Goal: Information Seeking & Learning: Learn about a topic

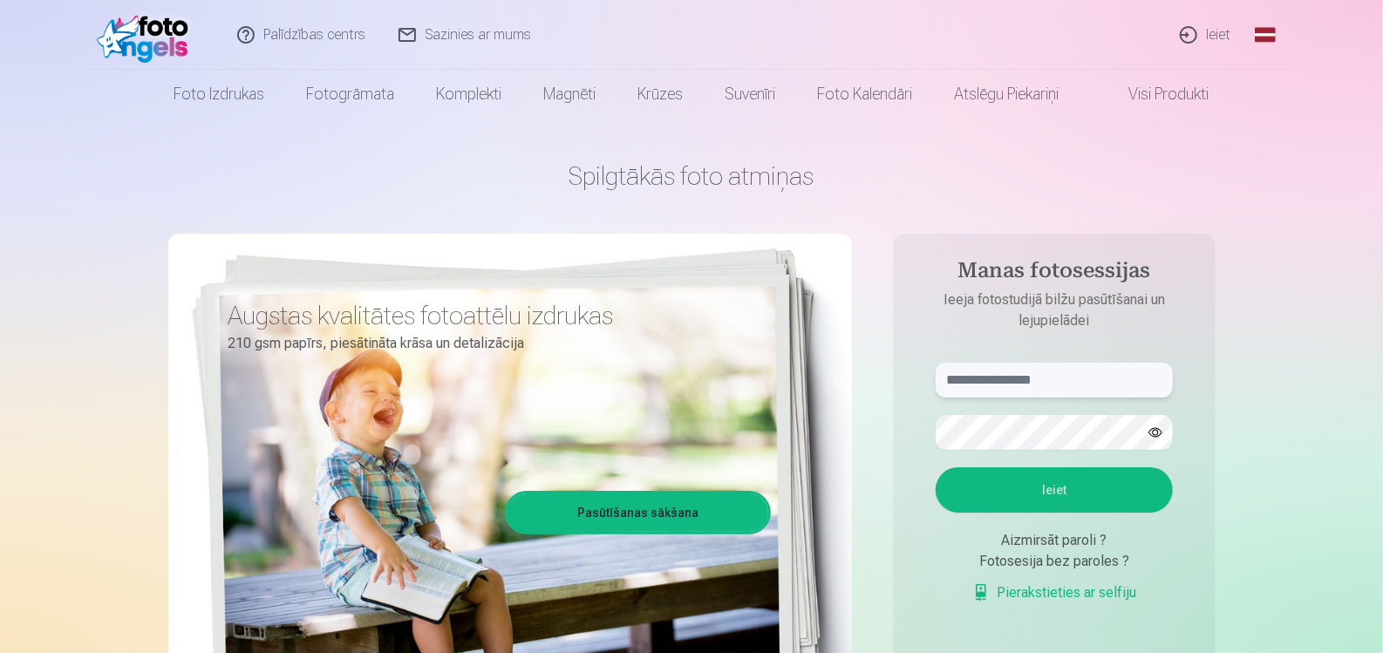
click at [1054, 385] on input "text" at bounding box center [1054, 380] width 237 height 35
type input "**********"
click at [1075, 493] on button "Ieiet" at bounding box center [1054, 489] width 237 height 45
click at [1163, 429] on button "button" at bounding box center [1155, 432] width 33 height 33
click at [1039, 485] on button "Ieiet" at bounding box center [1054, 489] width 237 height 45
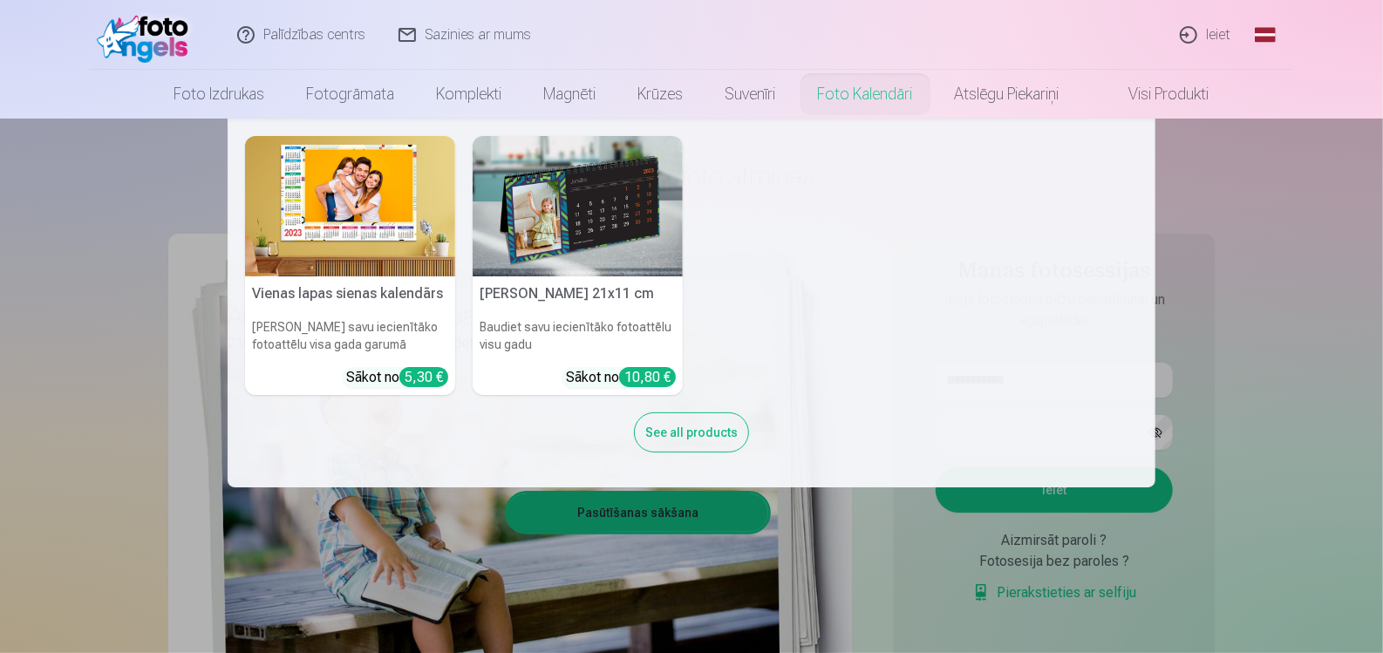
click at [1252, 371] on nav "Vienas lapas sienas [PERSON_NAME] savu iecienītāko fotoattēlu visa gada garumā …" at bounding box center [691, 303] width 1383 height 369
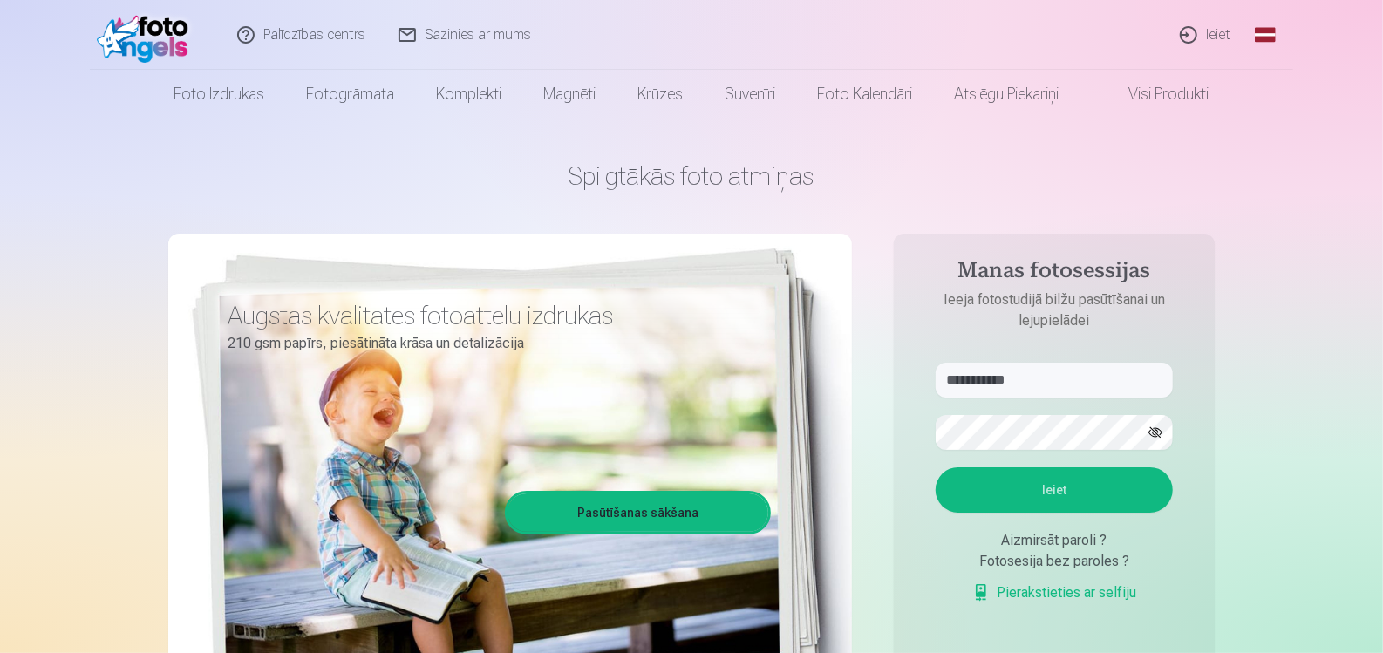
click at [1112, 497] on button "Ieiet" at bounding box center [1054, 489] width 237 height 45
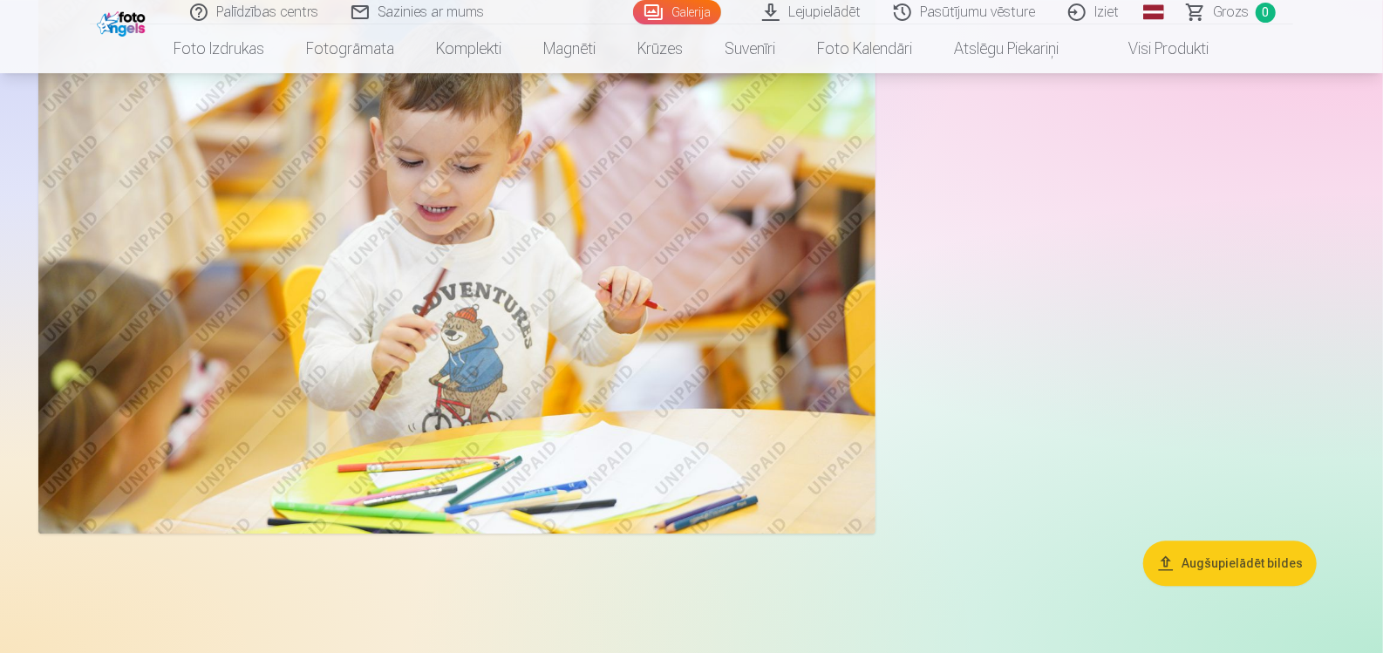
scroll to position [6786, 0]
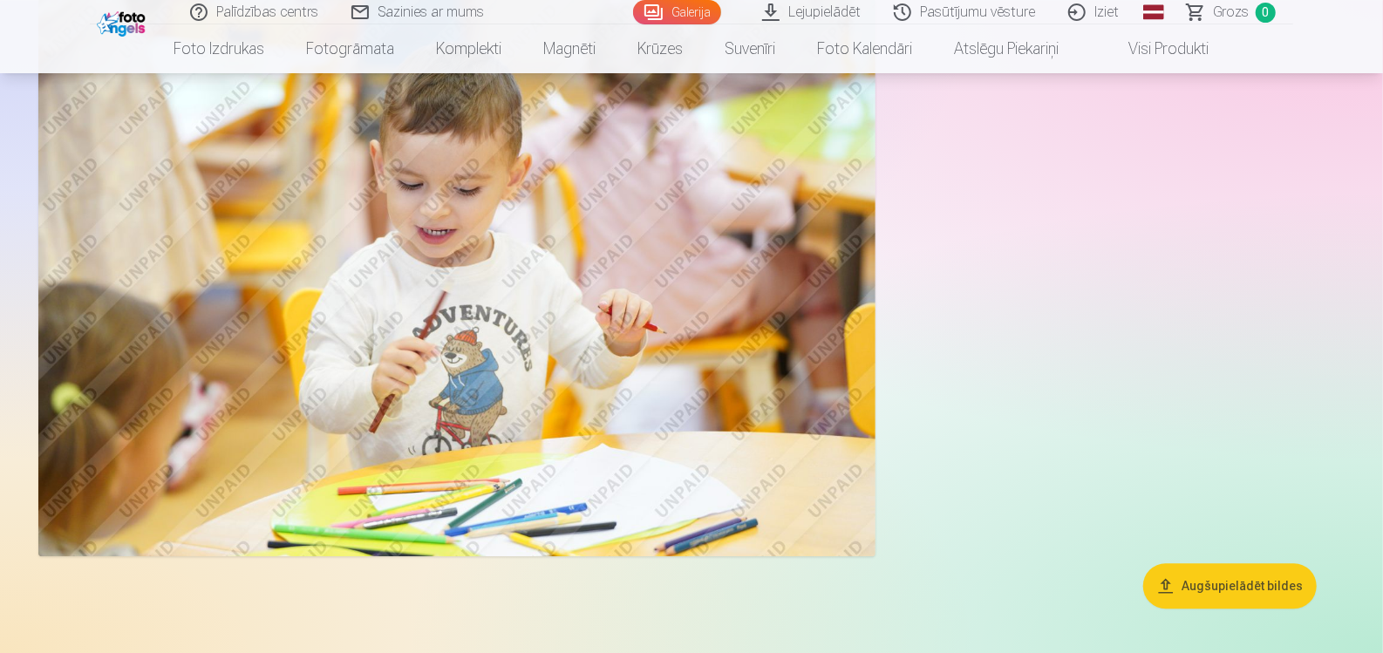
click at [1192, 577] on button "Augšupielādēt bildes" at bounding box center [1230, 585] width 174 height 45
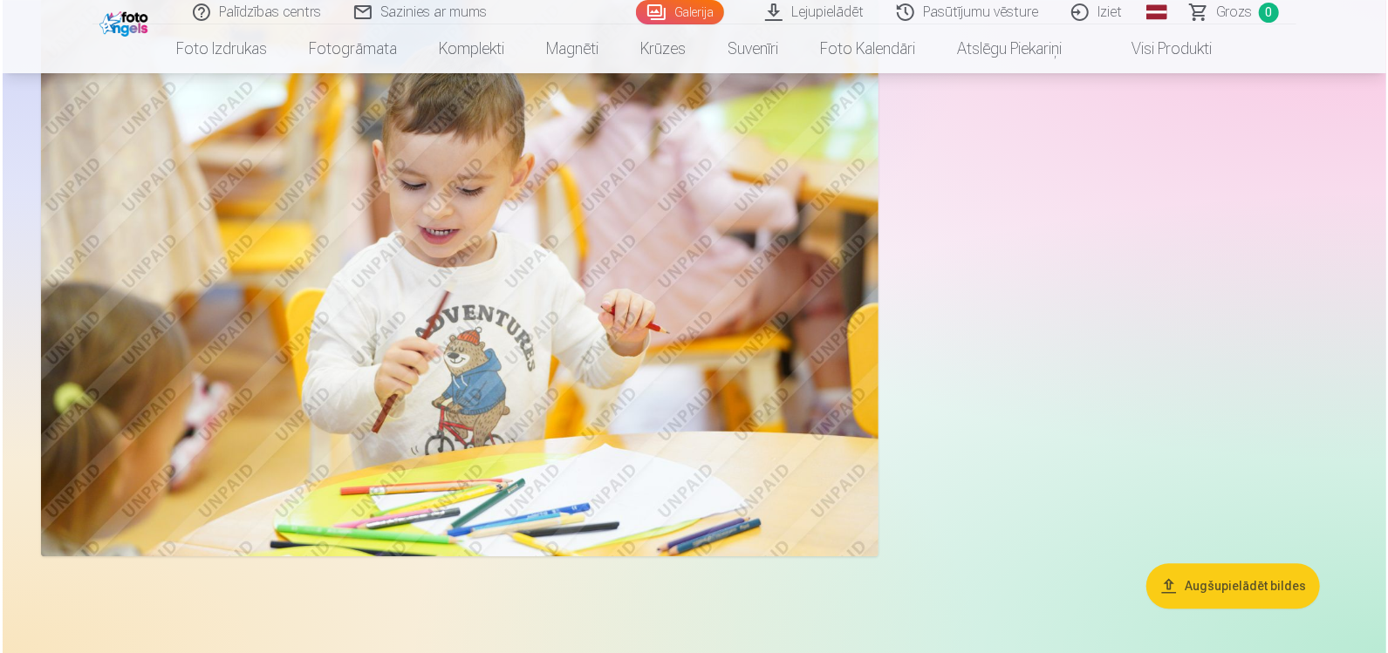
scroll to position [6808, 0]
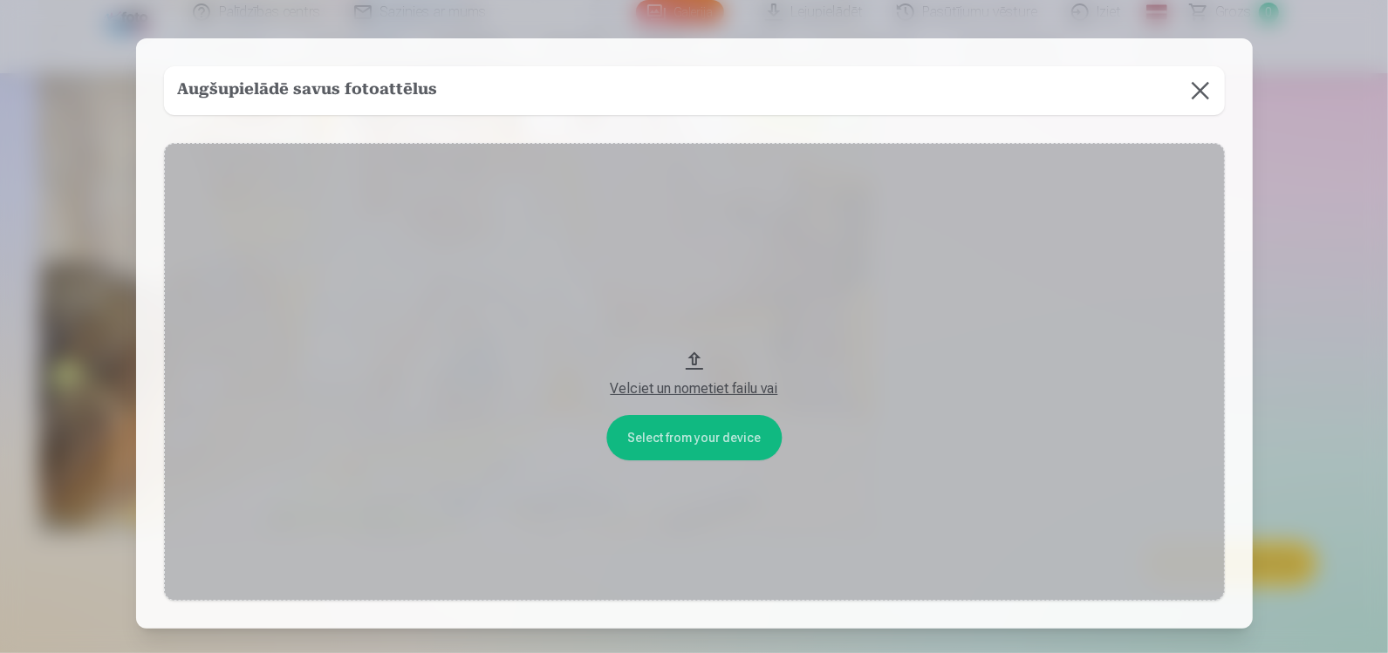
click at [1196, 82] on button at bounding box center [1200, 90] width 49 height 49
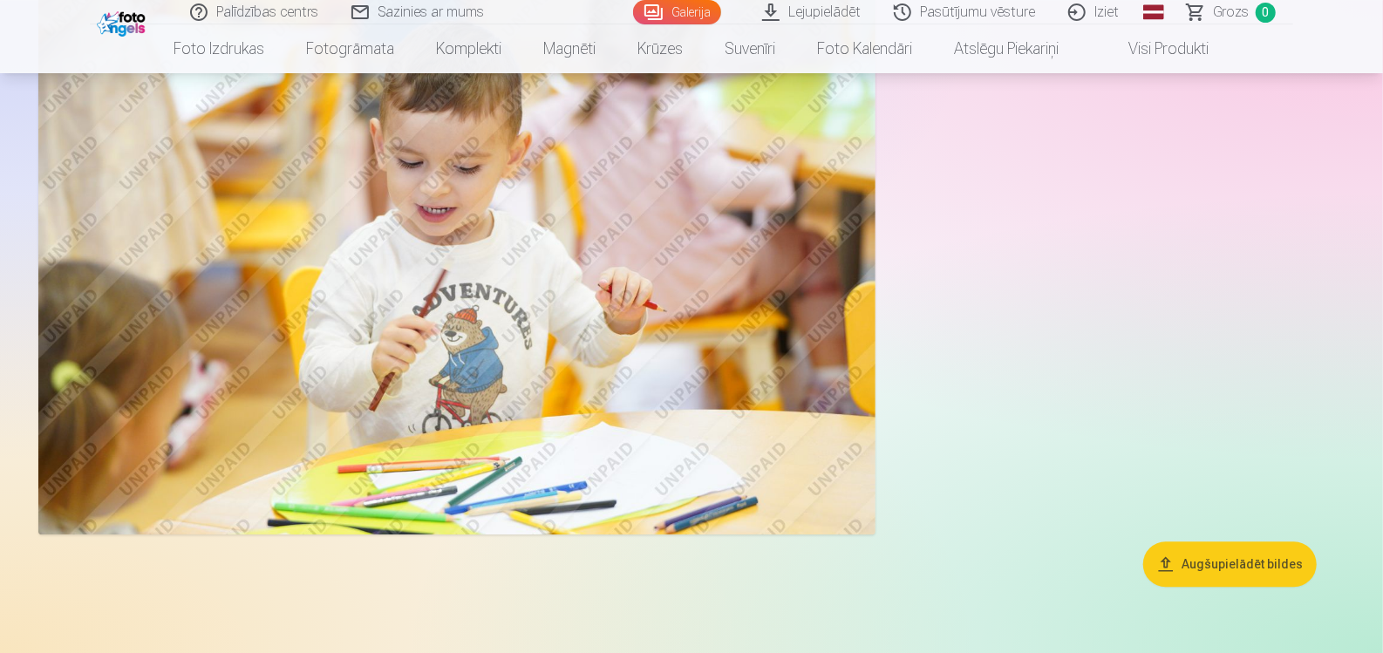
click at [491, 305] on img at bounding box center [456, 255] width 837 height 558
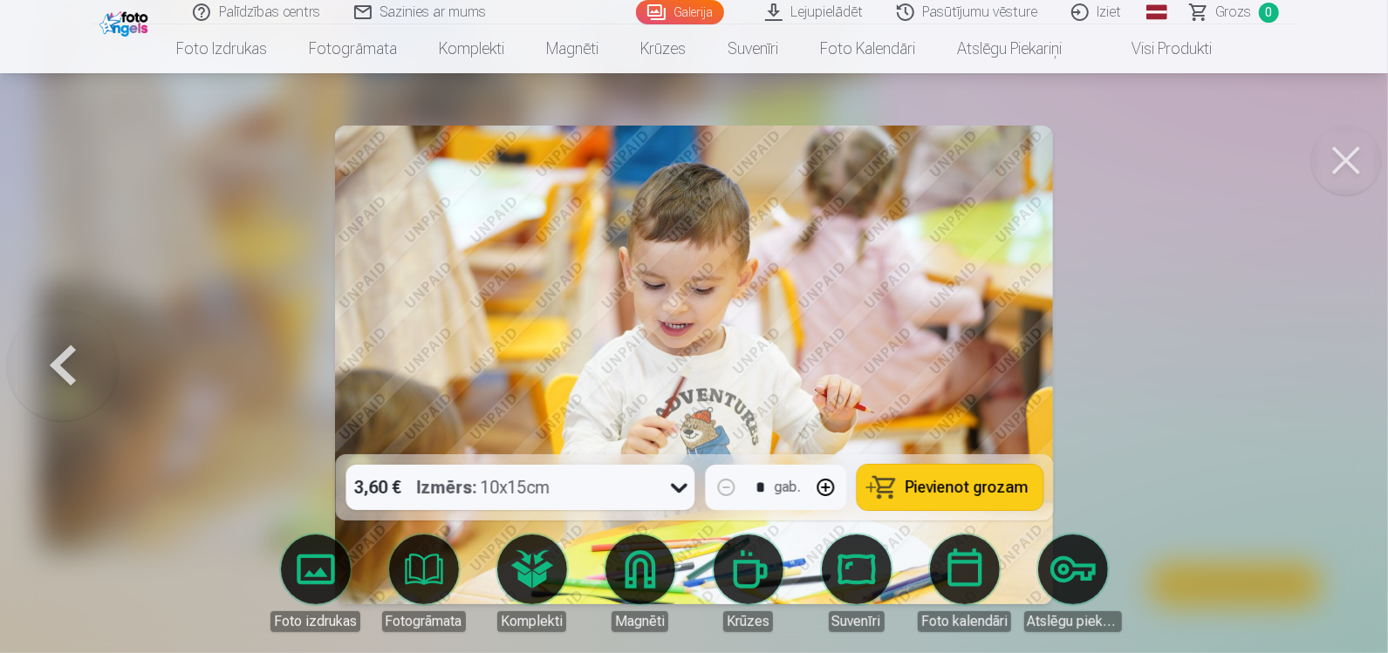
click at [1343, 159] on button at bounding box center [1346, 161] width 70 height 70
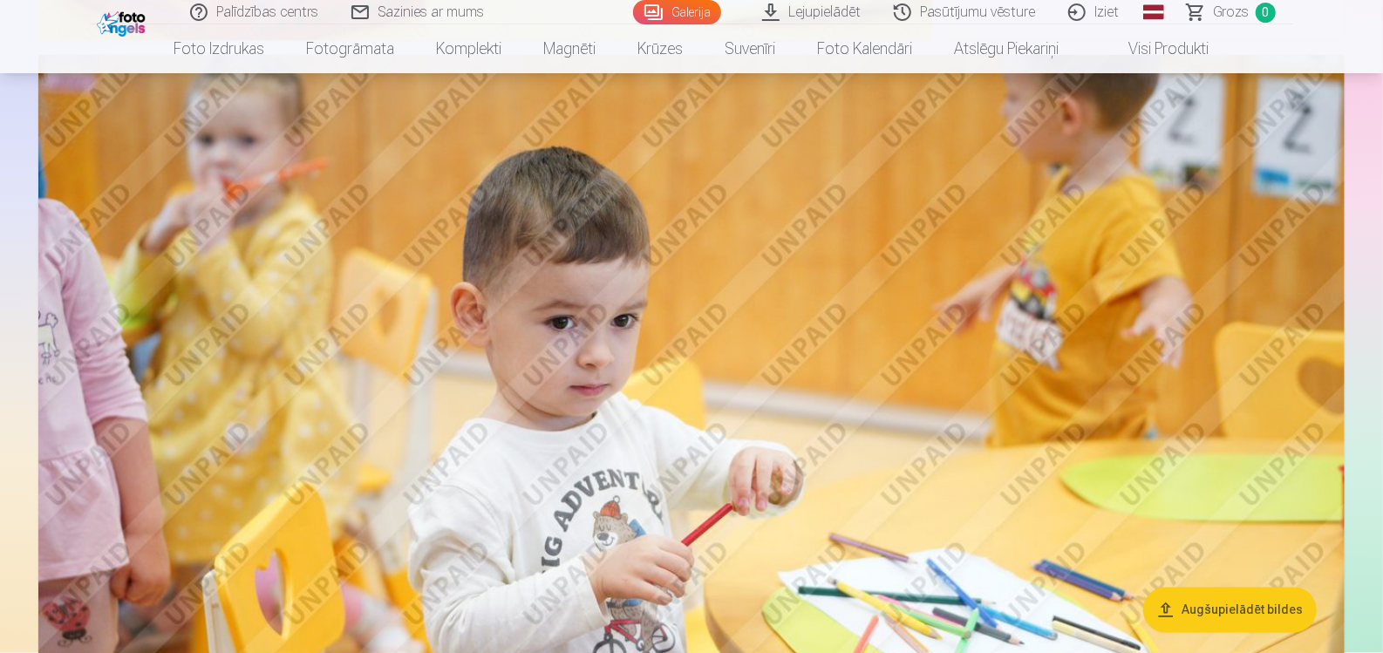
scroll to position [1902, 0]
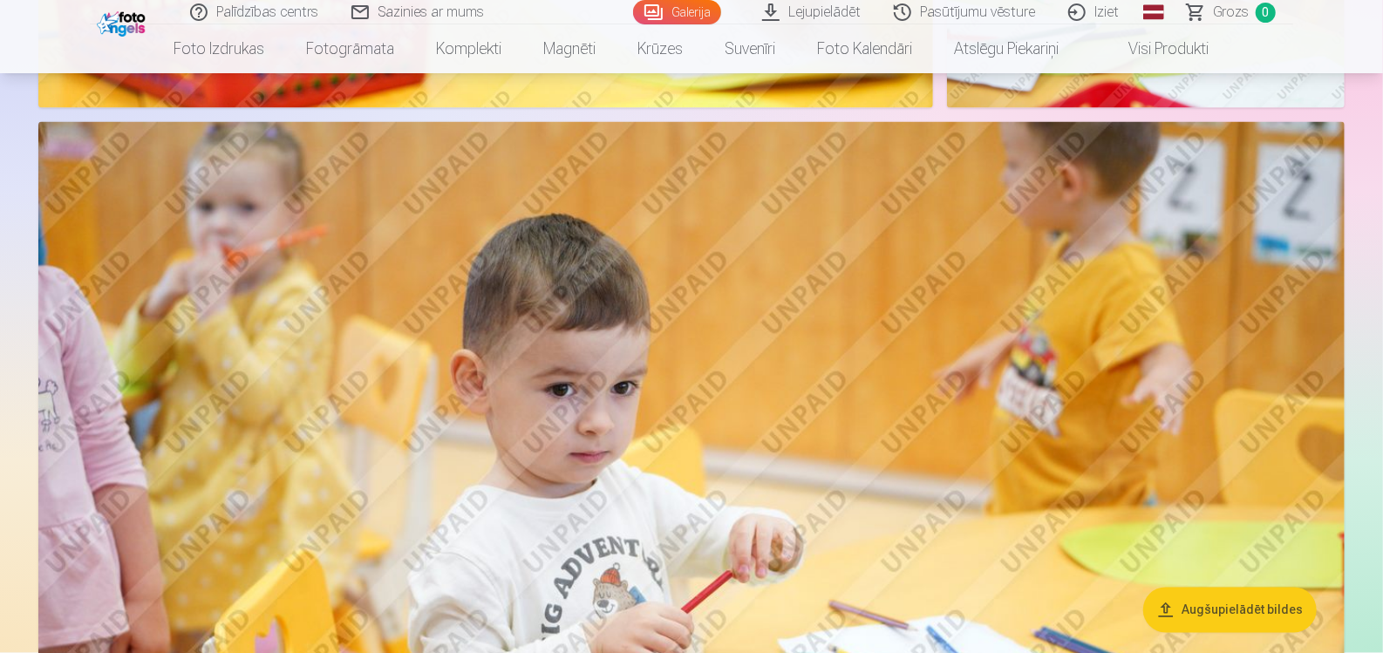
click at [839, 10] on link "Lejupielādēt" at bounding box center [813, 12] width 132 height 24
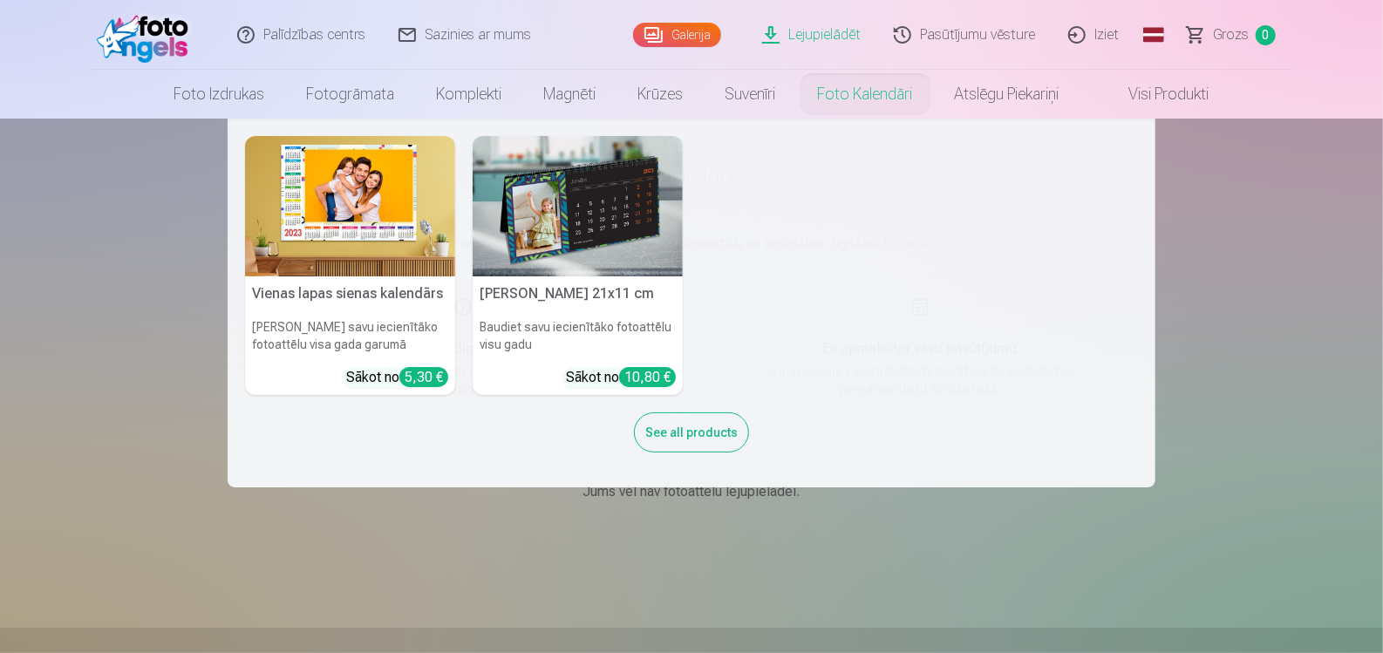
click at [1205, 213] on nav "Vienas lapas sienas [PERSON_NAME] savu iecienītāko fotoattēlu visa gada garumā …" at bounding box center [691, 303] width 1383 height 369
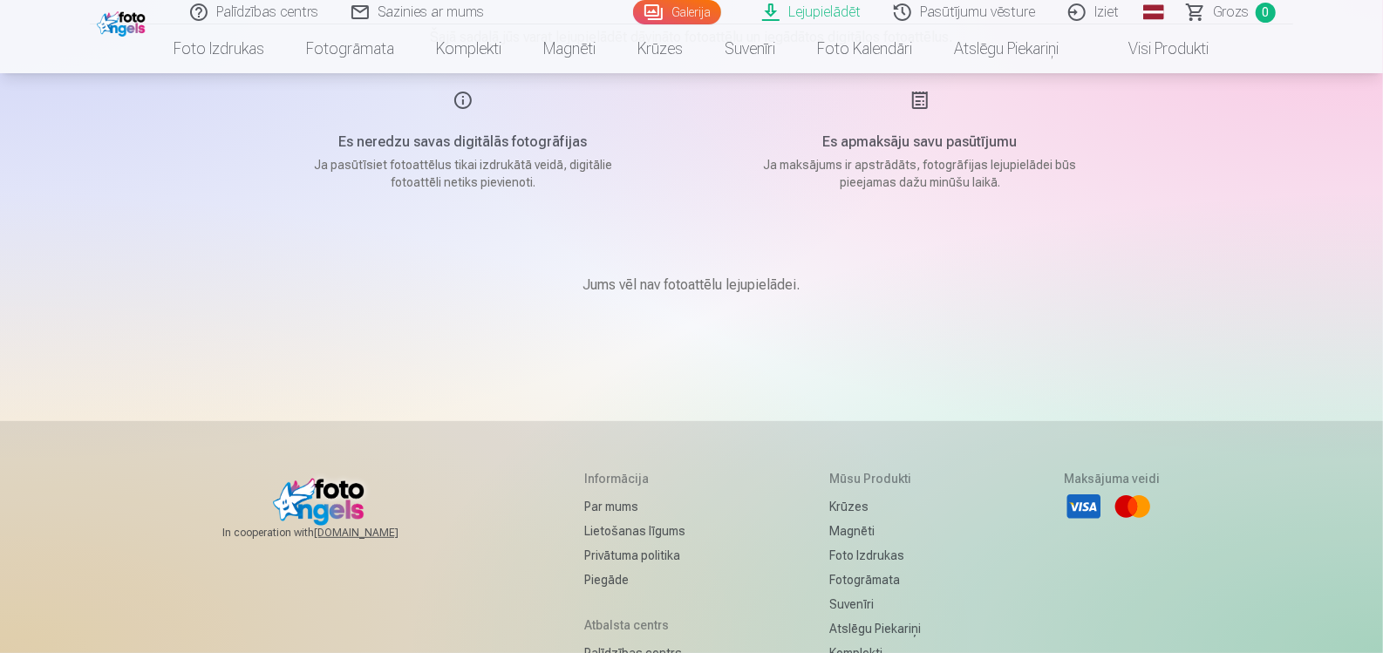
scroll to position [454, 0]
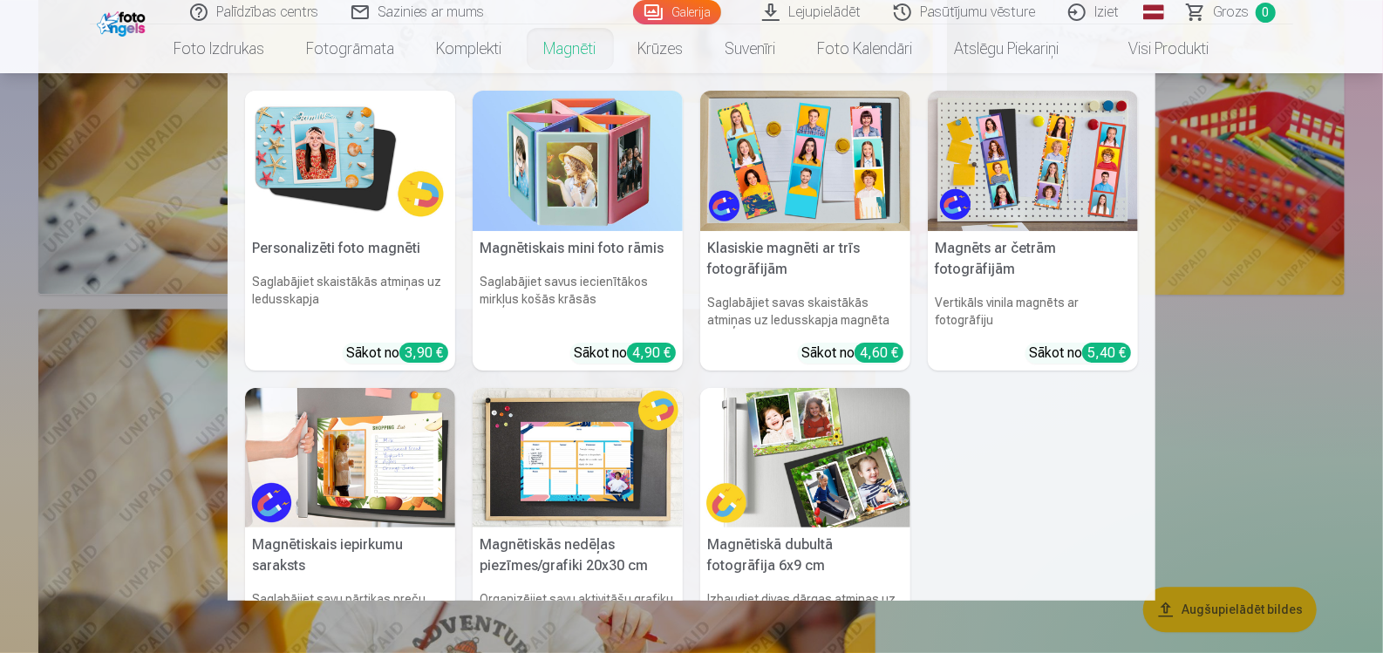
scroll to position [6466, 0]
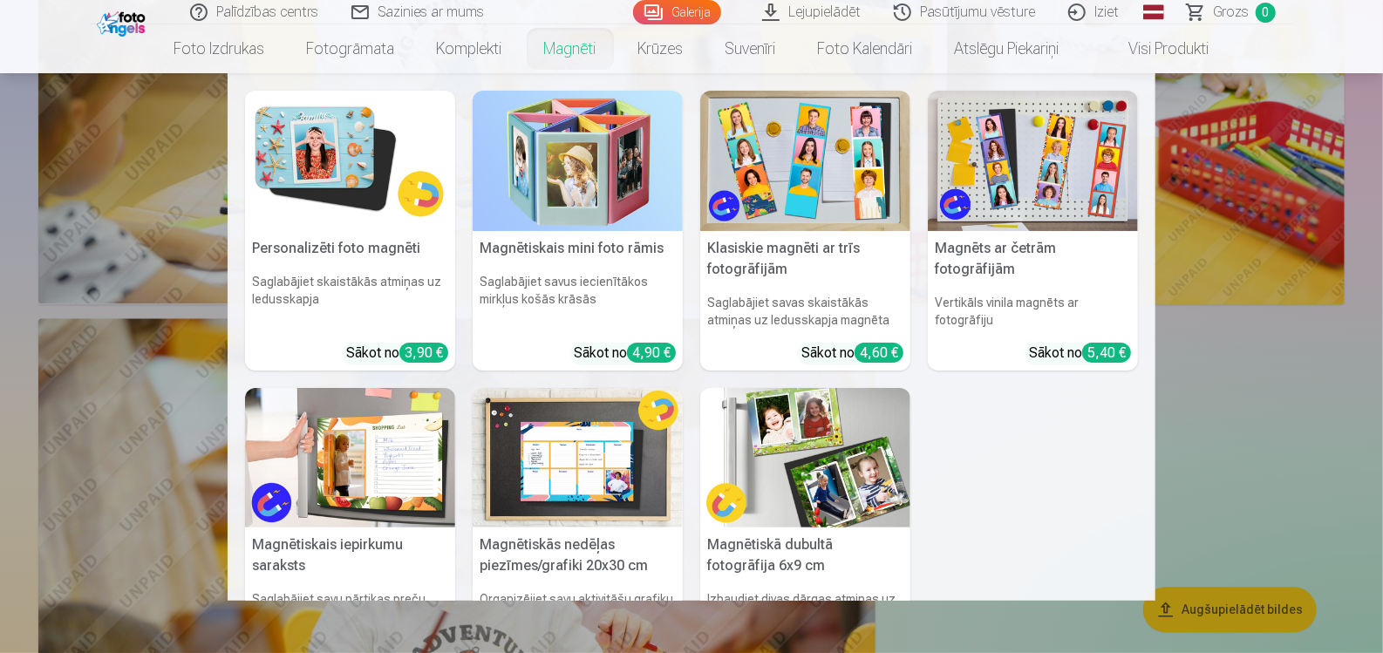
click at [1287, 412] on nav "Personalizēti foto magnēti Saglabājiet skaistākās atmiņas uz ledusskapja Sākot …" at bounding box center [691, 337] width 1383 height 528
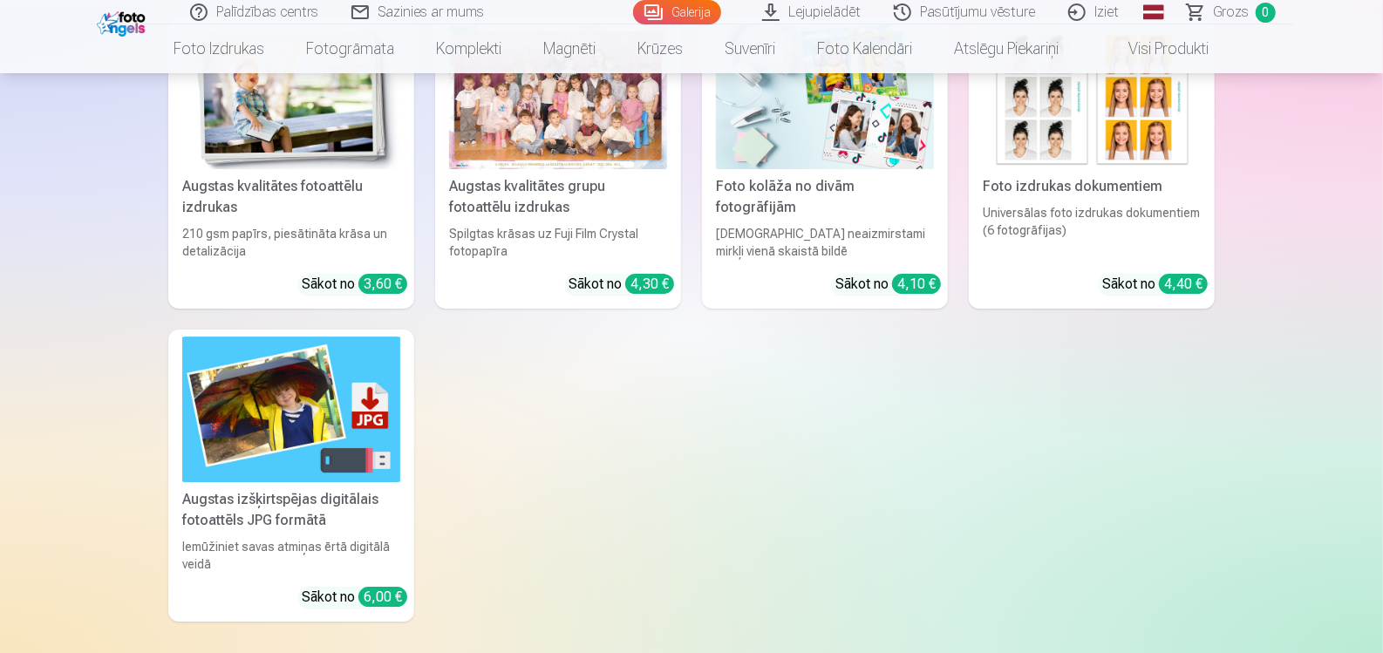
scroll to position [7413, 0]
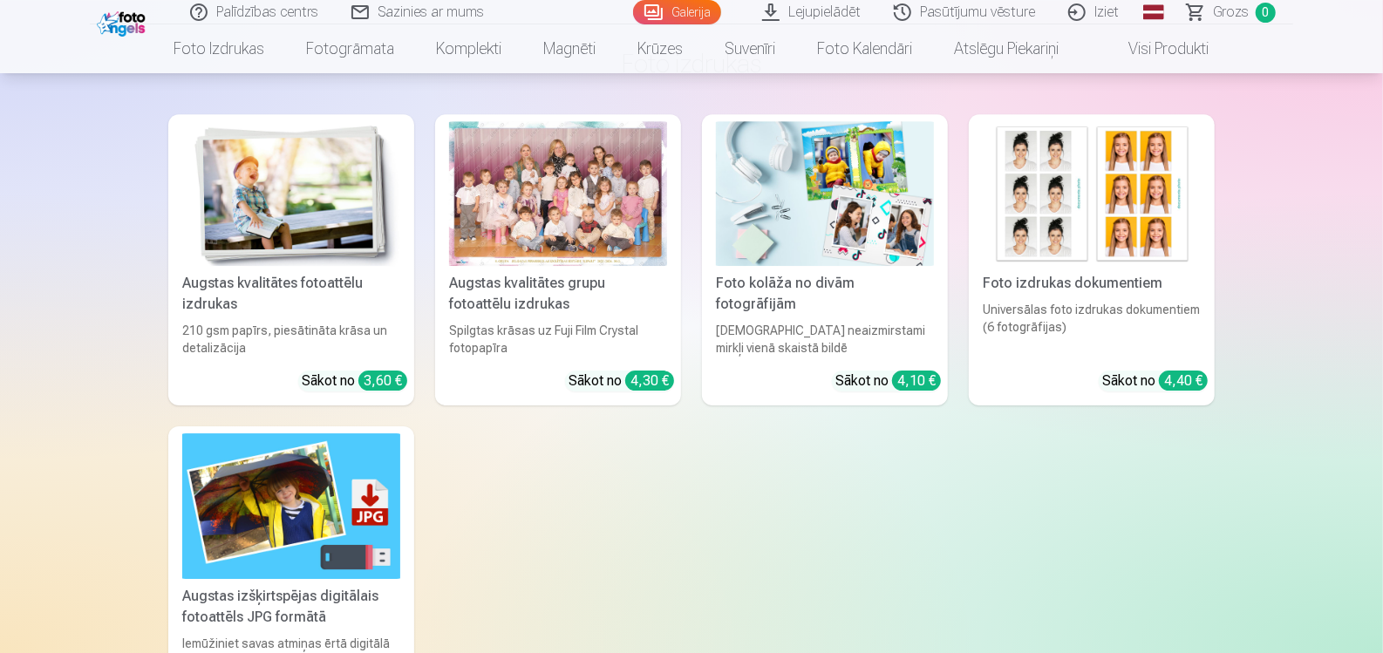
click at [329, 272] on link "Augstas kvalitātes fotoattēlu izdrukas 210 gsm papīrs, piesātināta krāsa un det…" at bounding box center [291, 260] width 246 height 292
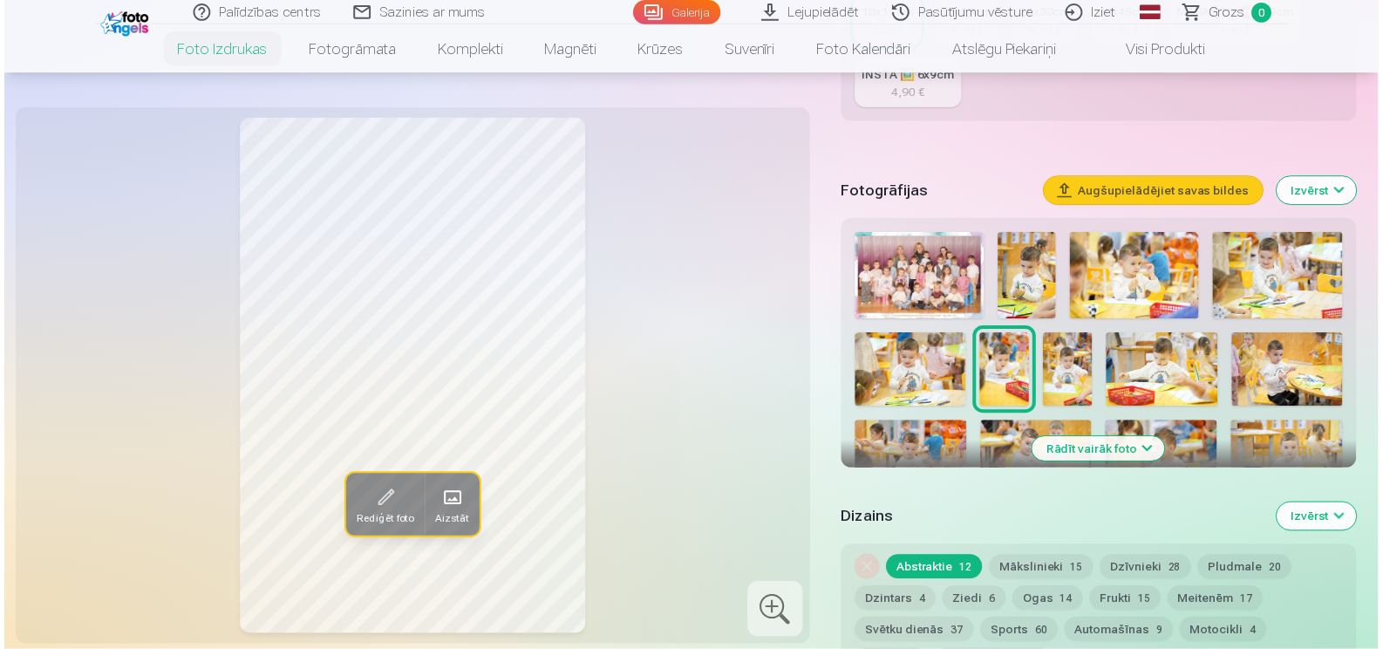
scroll to position [436, 0]
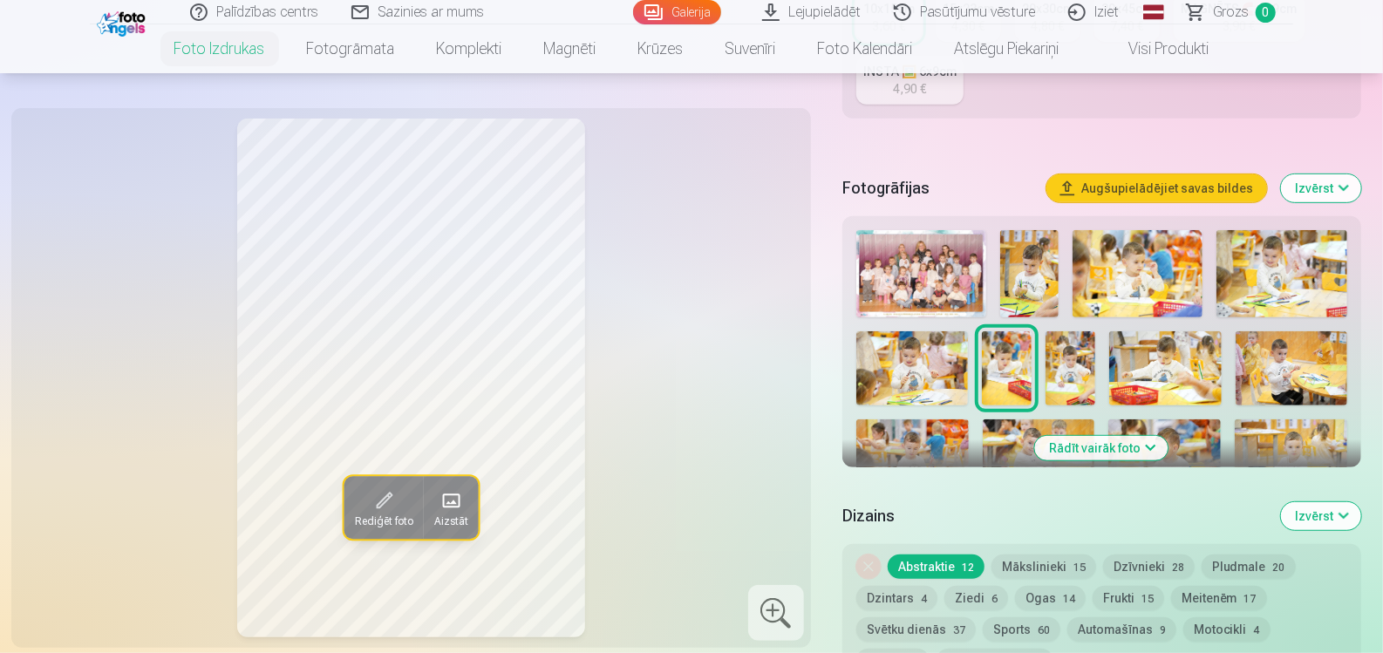
click at [930, 258] on img at bounding box center [921, 273] width 130 height 87
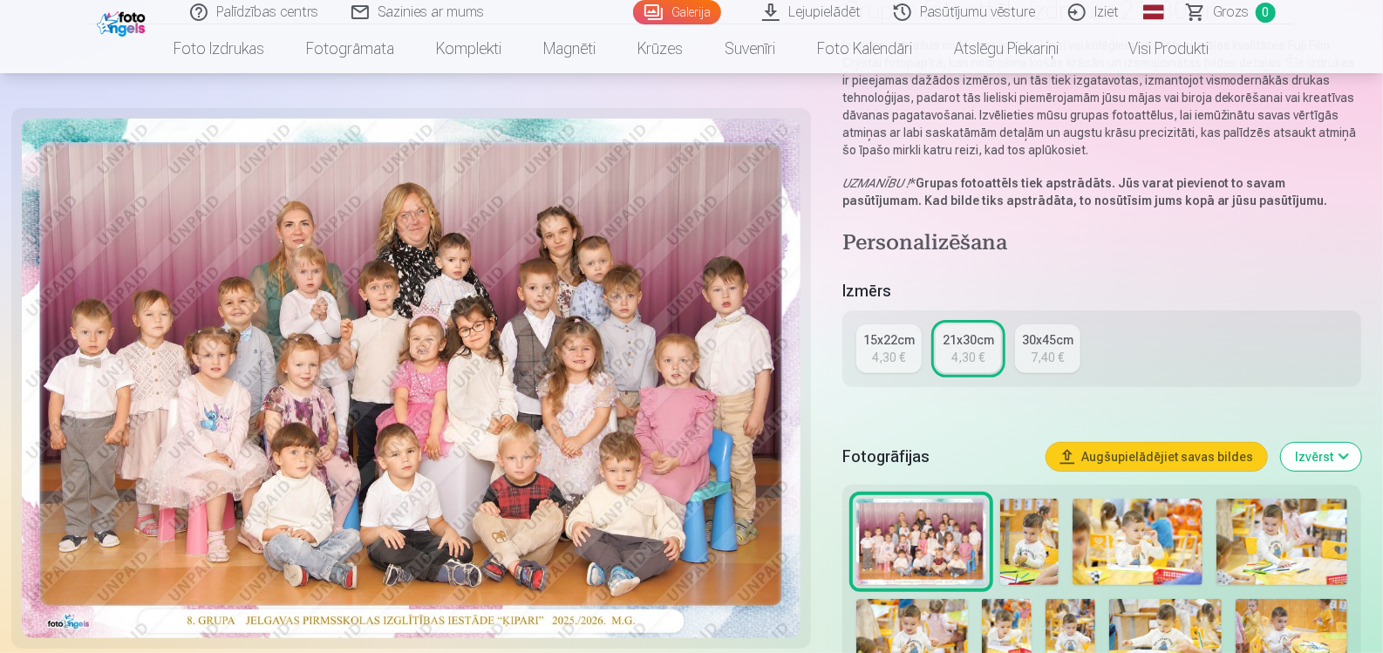
scroll to position [174, 0]
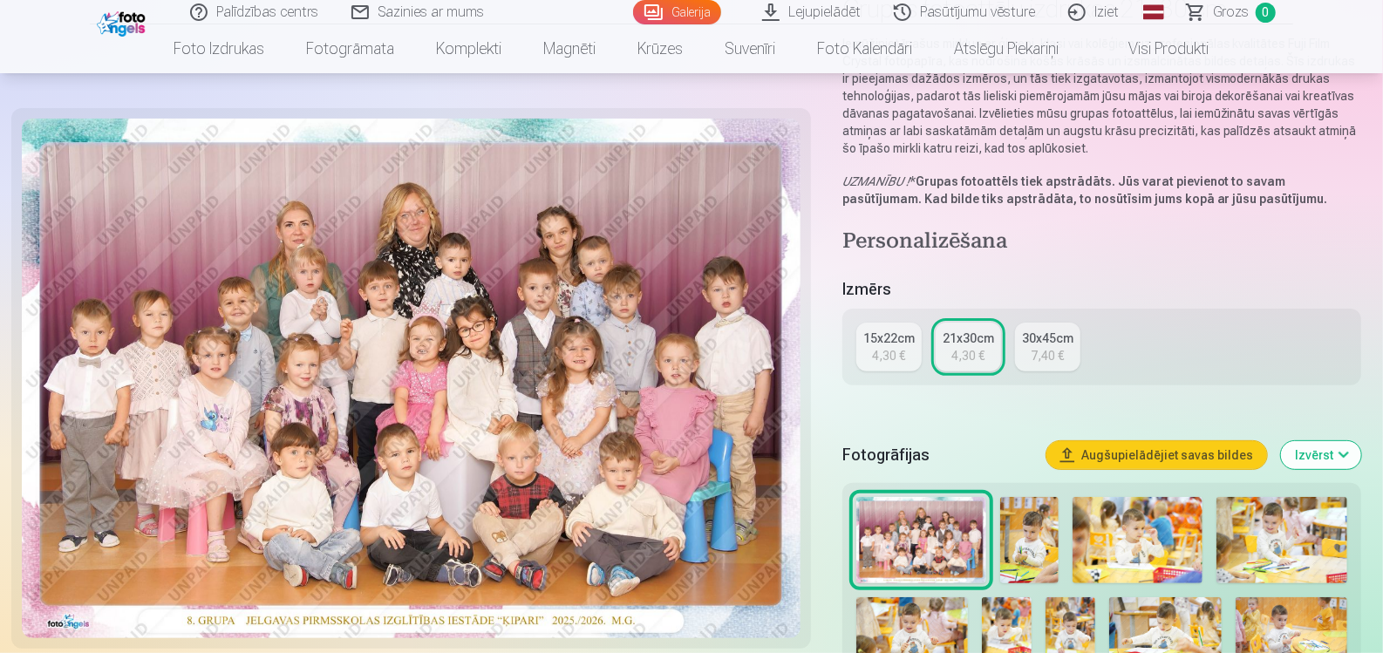
click at [1047, 534] on img at bounding box center [1029, 540] width 58 height 87
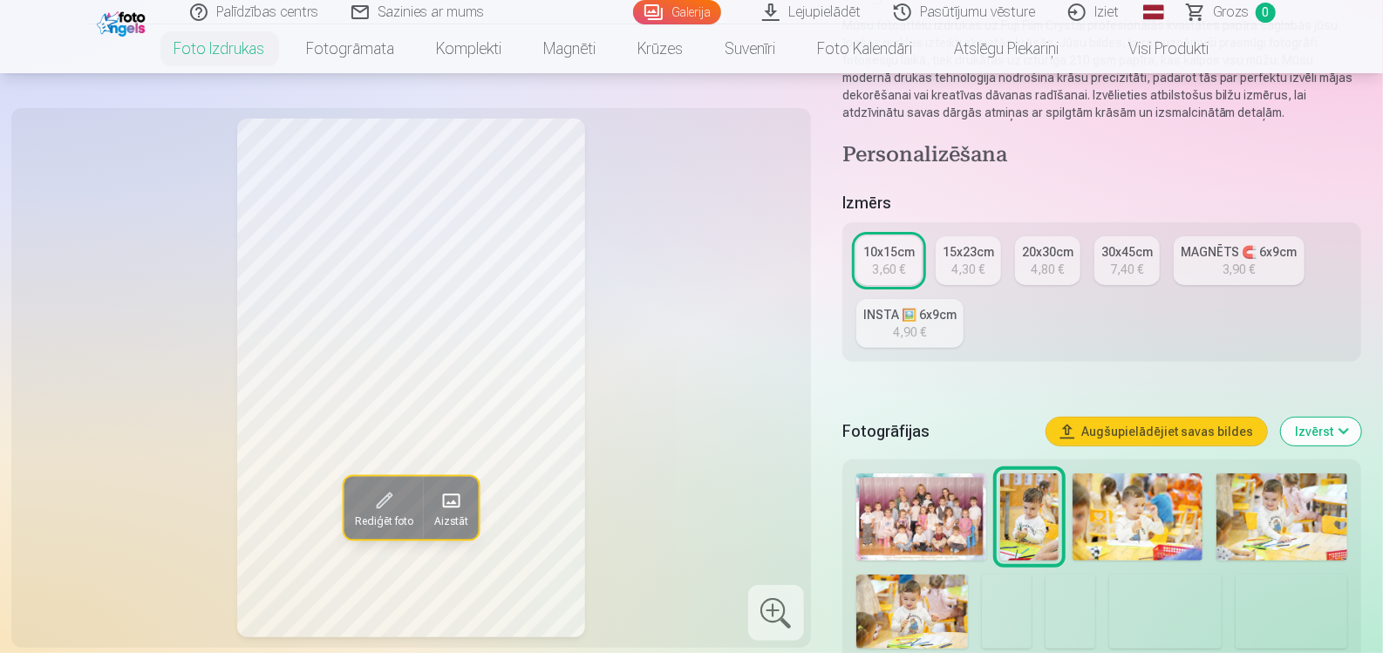
scroll to position [174, 0]
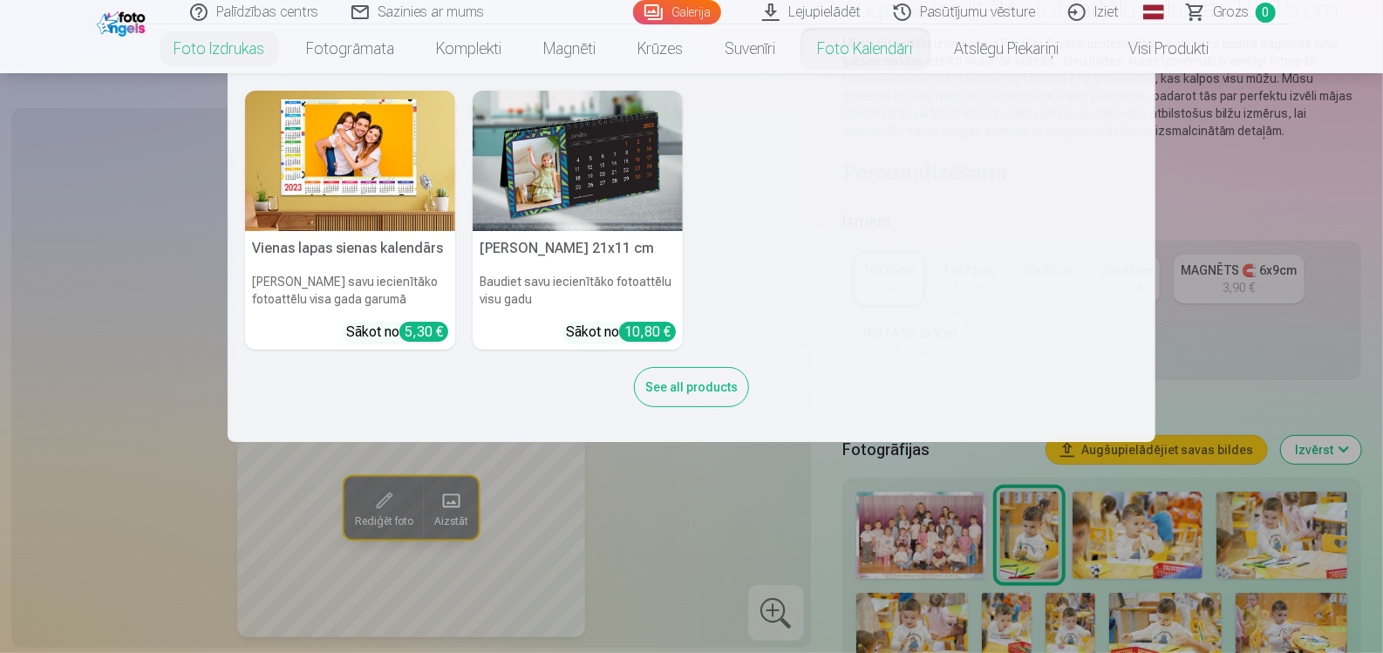
click at [839, 58] on link "Foto kalendāri" at bounding box center [865, 48] width 137 height 49
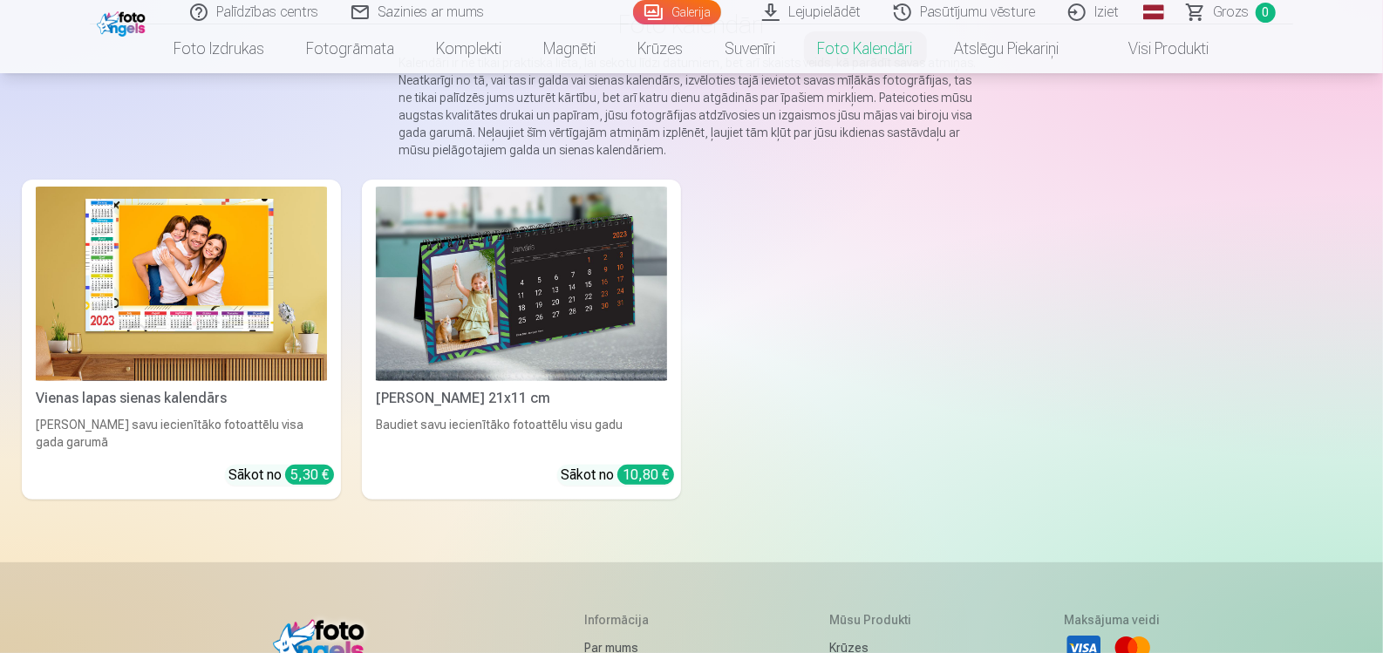
scroll to position [174, 0]
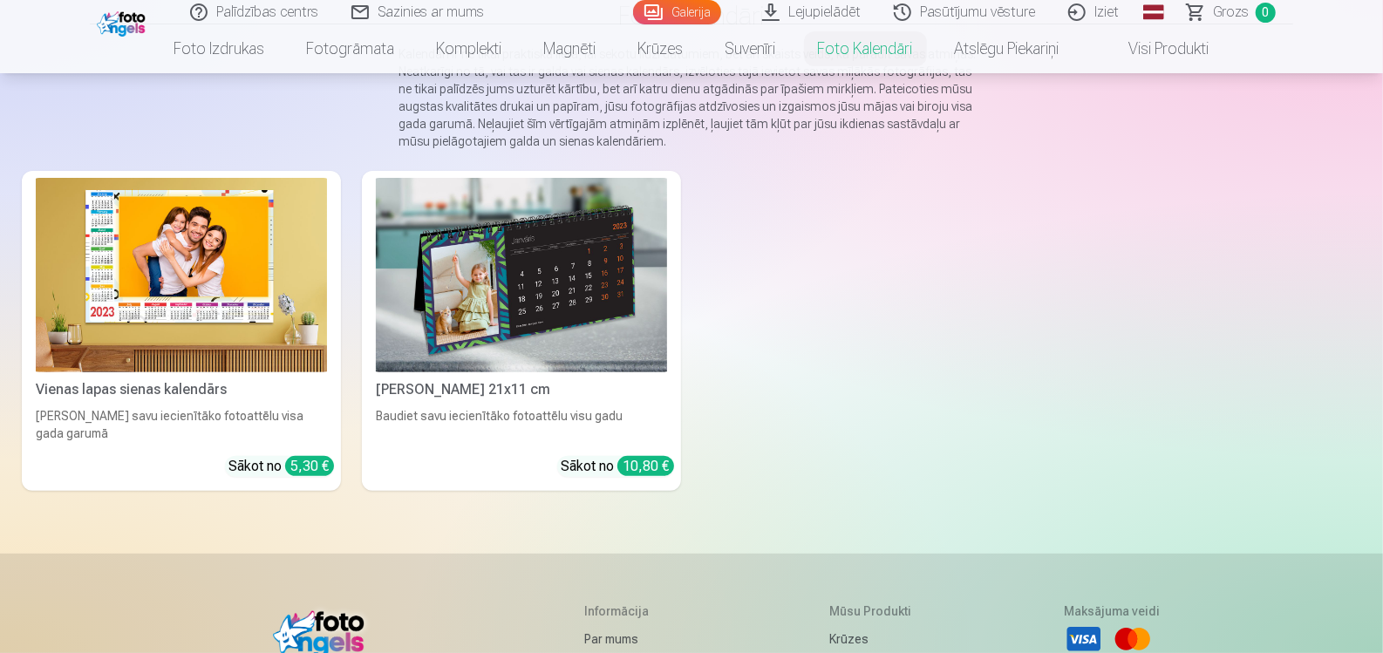
click at [526, 311] on img at bounding box center [521, 275] width 291 height 194
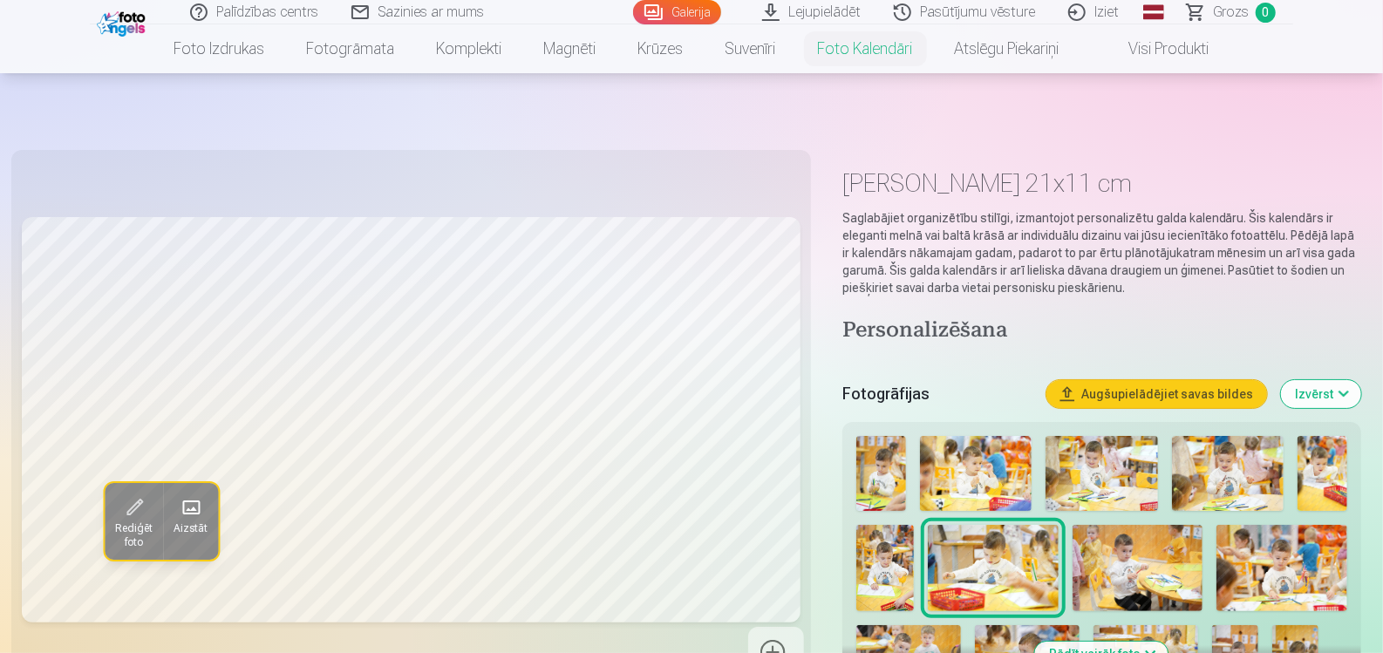
scroll to position [174, 0]
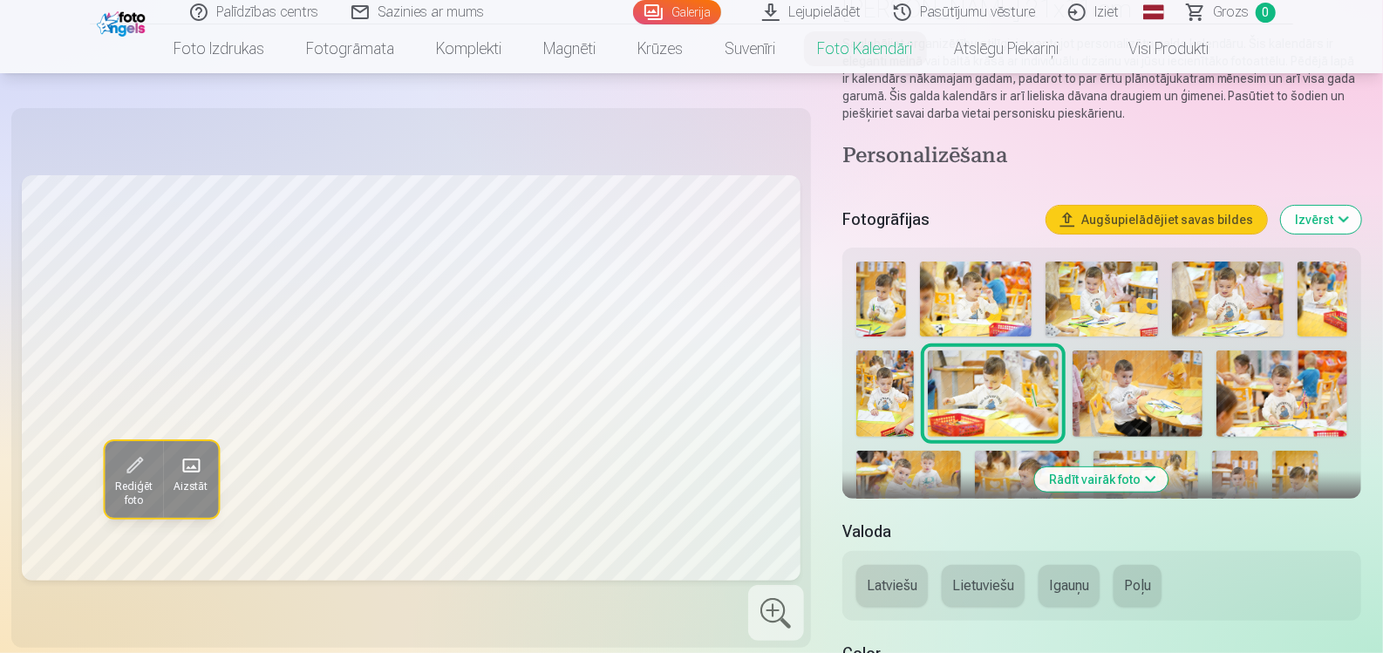
click at [895, 307] on img at bounding box center [881, 299] width 50 height 75
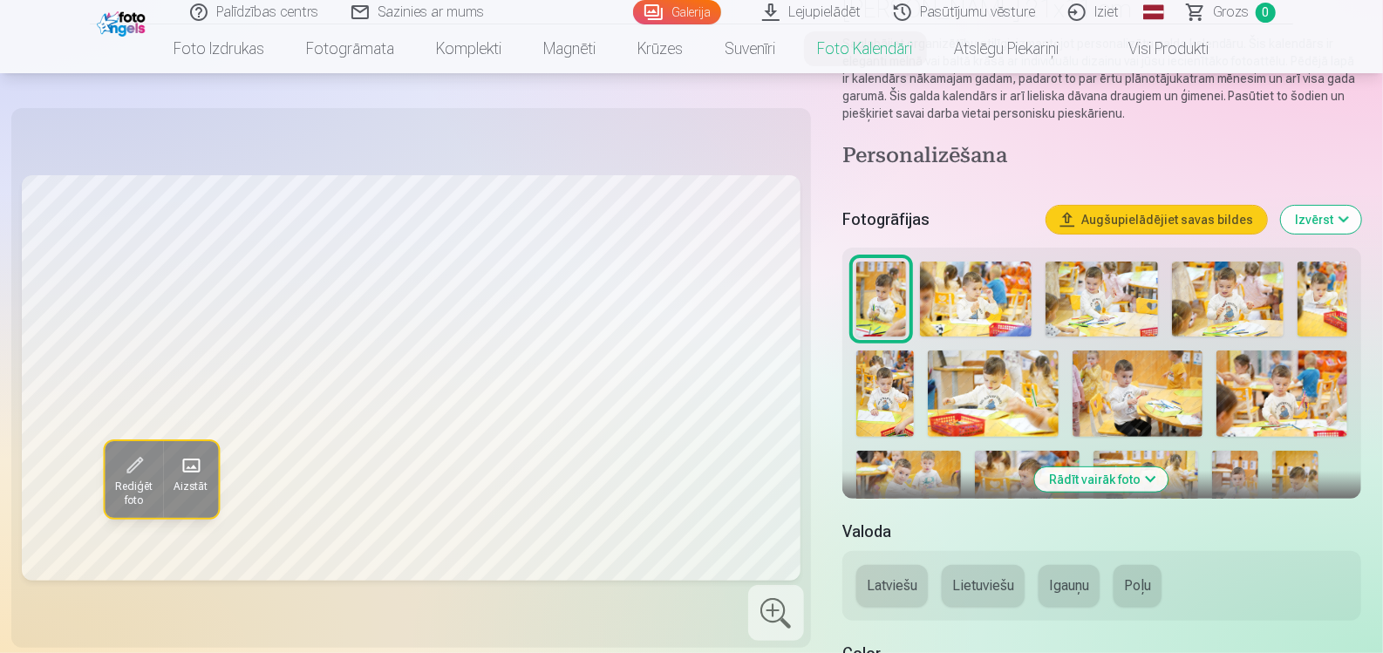
click at [947, 302] on img at bounding box center [976, 299] width 112 height 75
click at [1065, 297] on img at bounding box center [1102, 299] width 112 height 75
click at [945, 290] on img at bounding box center [976, 299] width 112 height 75
click at [1237, 282] on img at bounding box center [1228, 299] width 112 height 75
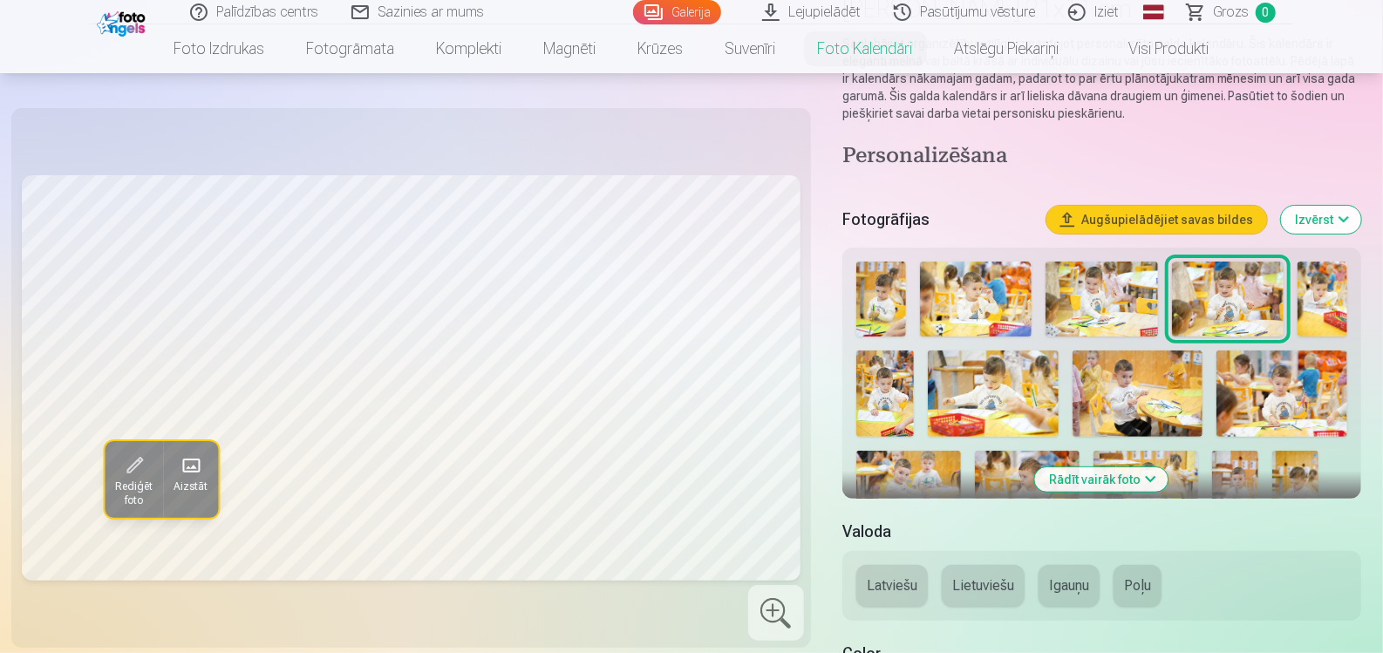
click at [1312, 306] on img at bounding box center [1323, 299] width 50 height 75
click at [884, 374] on img at bounding box center [885, 394] width 58 height 87
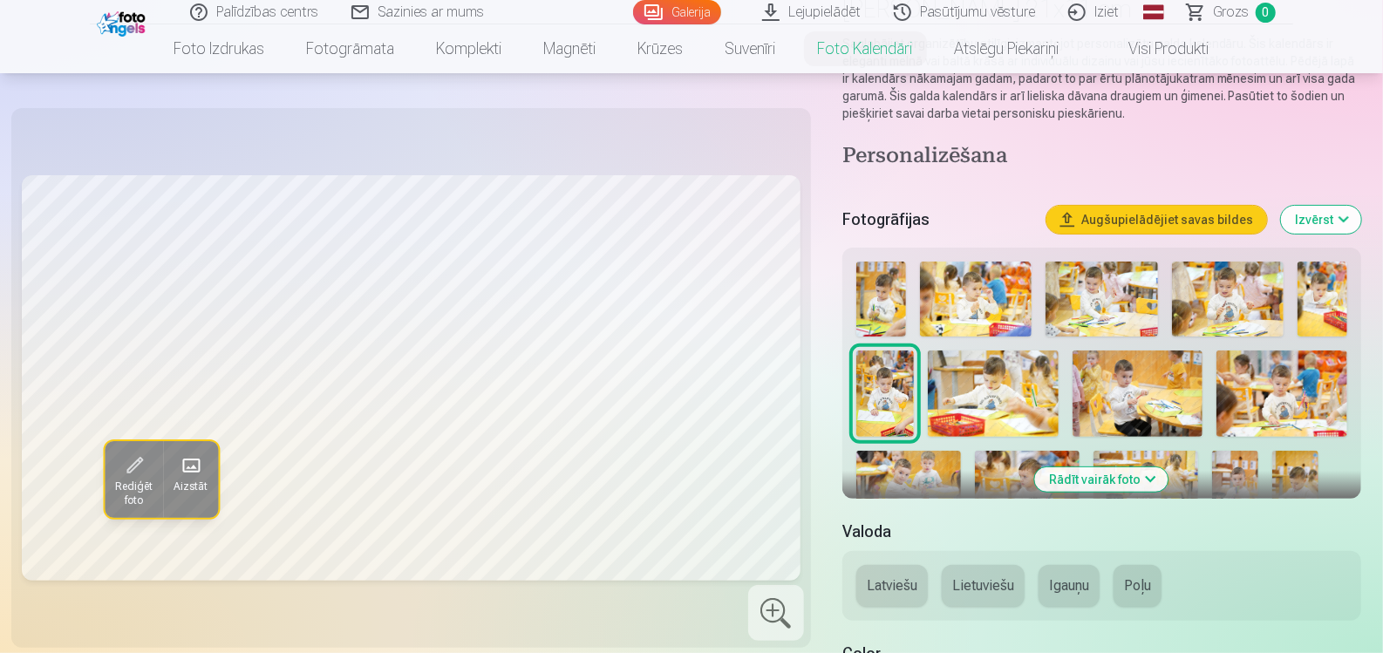
click at [979, 390] on img at bounding box center [993, 394] width 131 height 87
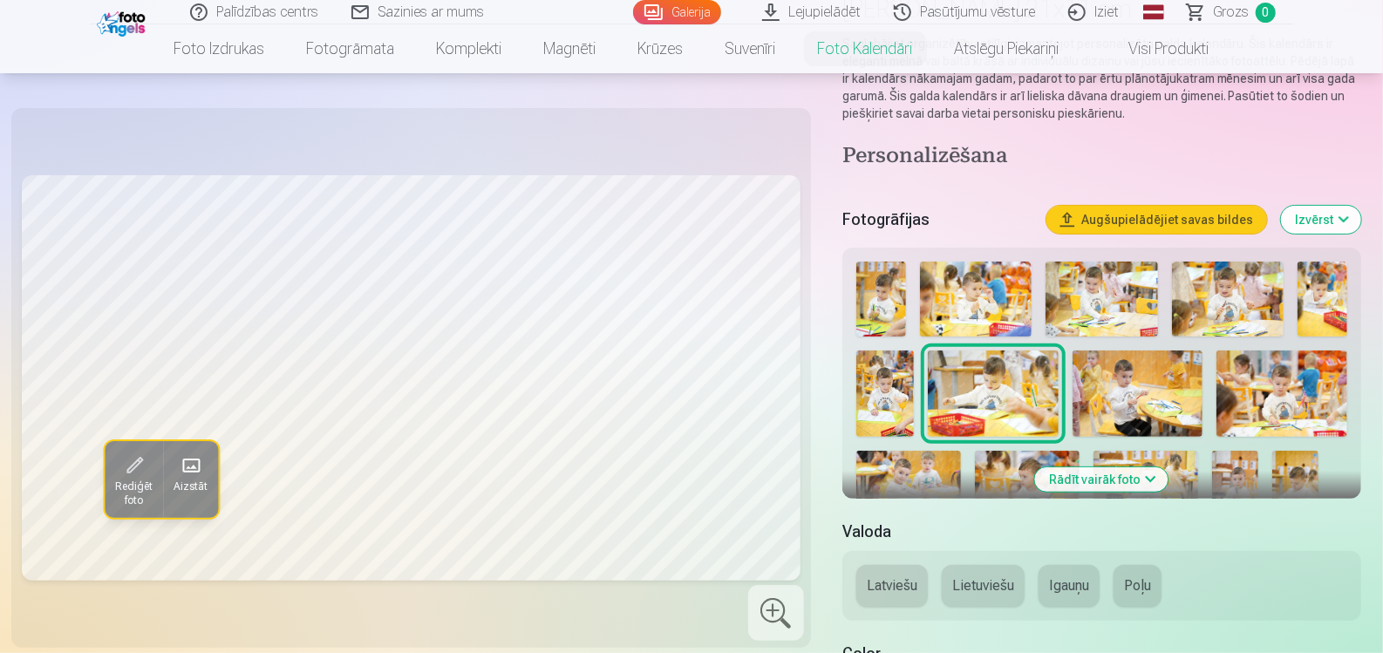
click at [1249, 388] on img at bounding box center [1282, 394] width 131 height 87
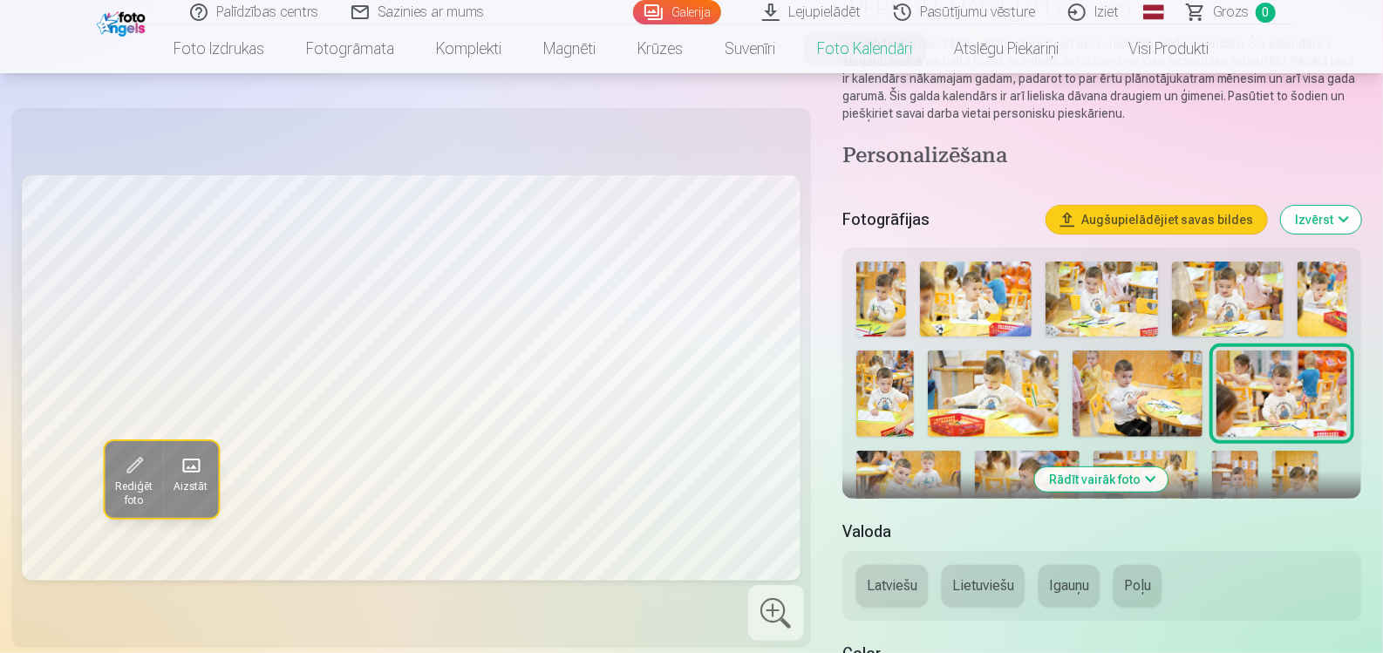
click at [1163, 377] on img at bounding box center [1138, 394] width 131 height 87
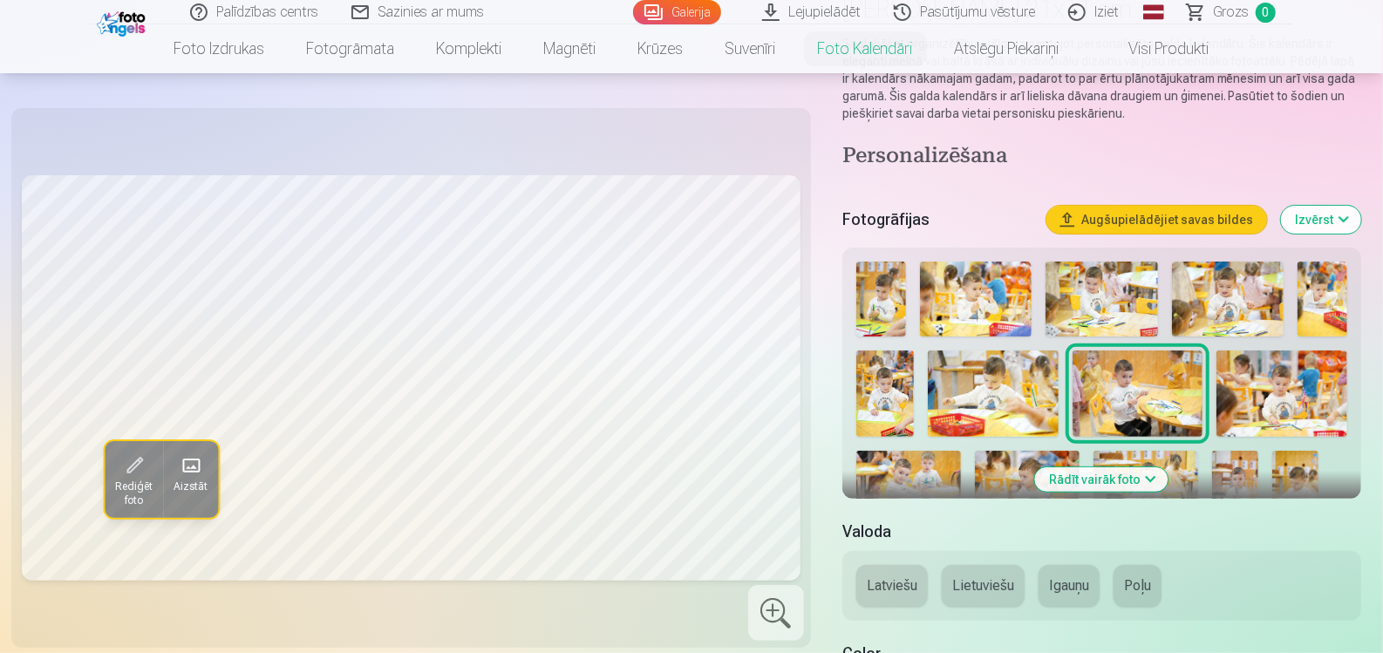
click at [940, 470] on img at bounding box center [908, 486] width 105 height 70
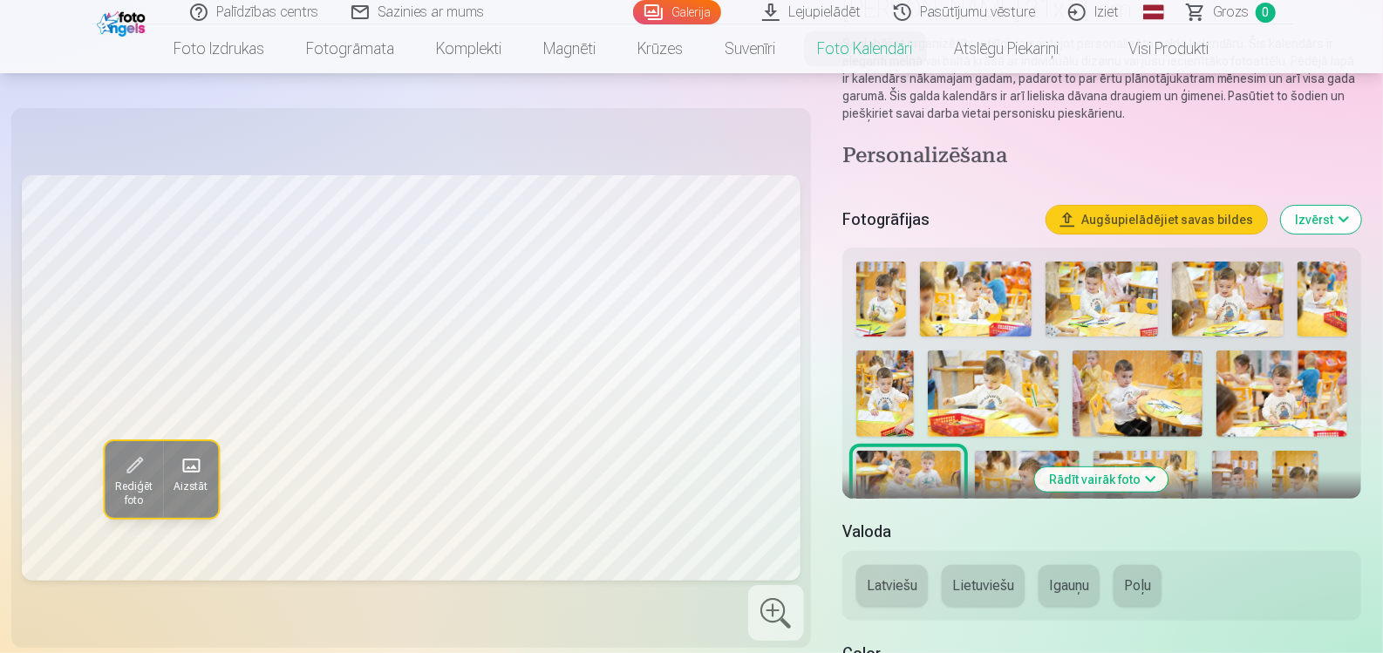
click at [1000, 461] on img at bounding box center [1027, 486] width 105 height 70
click at [1222, 455] on img at bounding box center [1235, 486] width 46 height 70
click at [1276, 460] on img at bounding box center [1296, 486] width 46 height 70
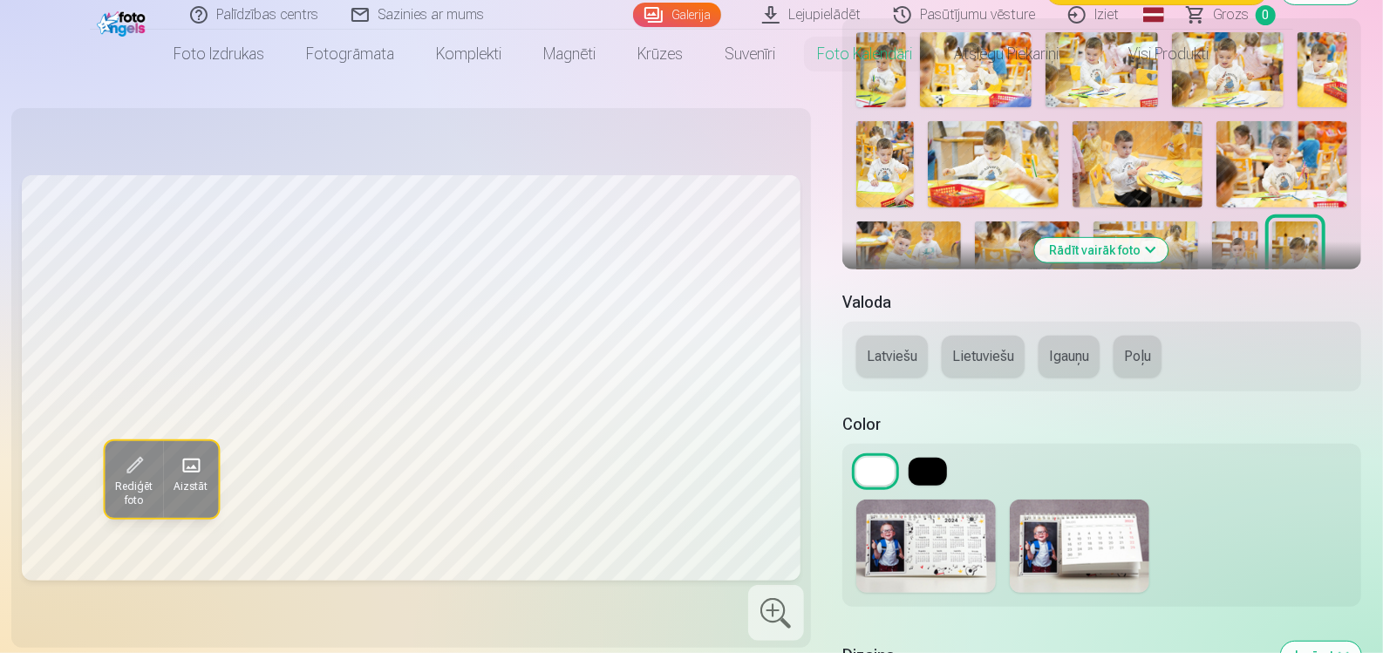
scroll to position [0, 0]
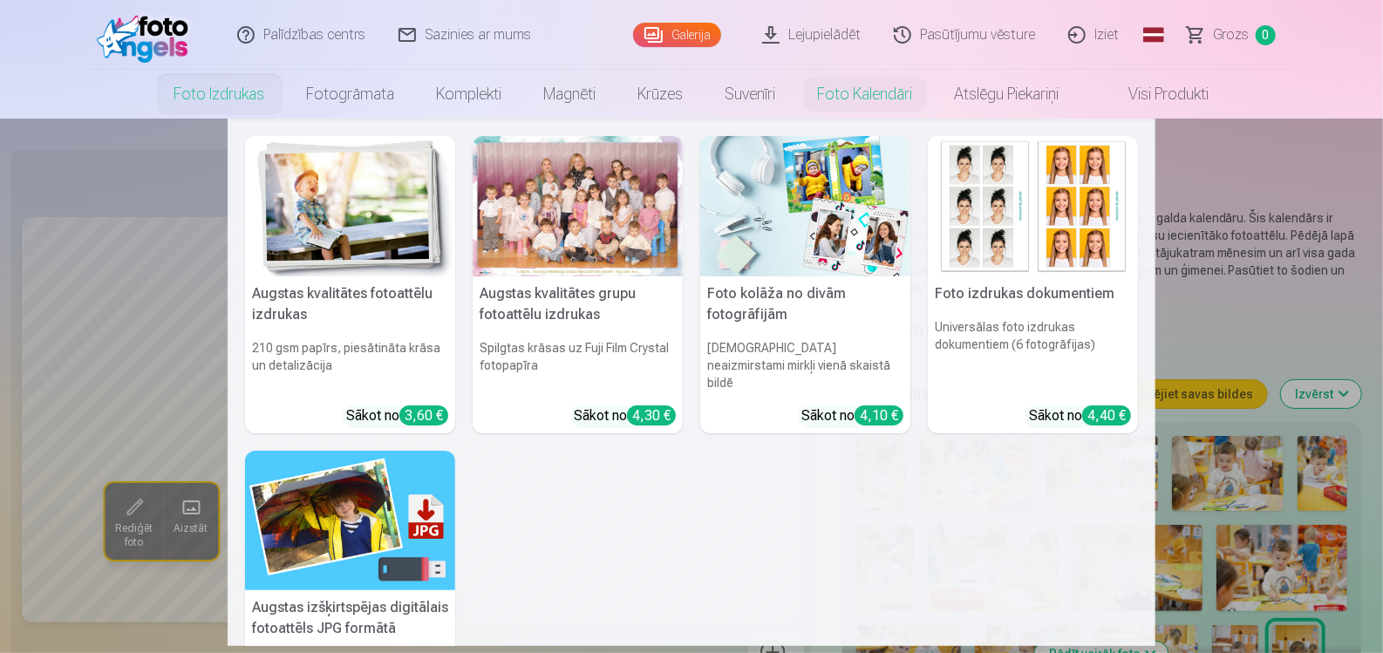
click at [245, 98] on link "Foto izdrukas" at bounding box center [220, 94] width 133 height 49
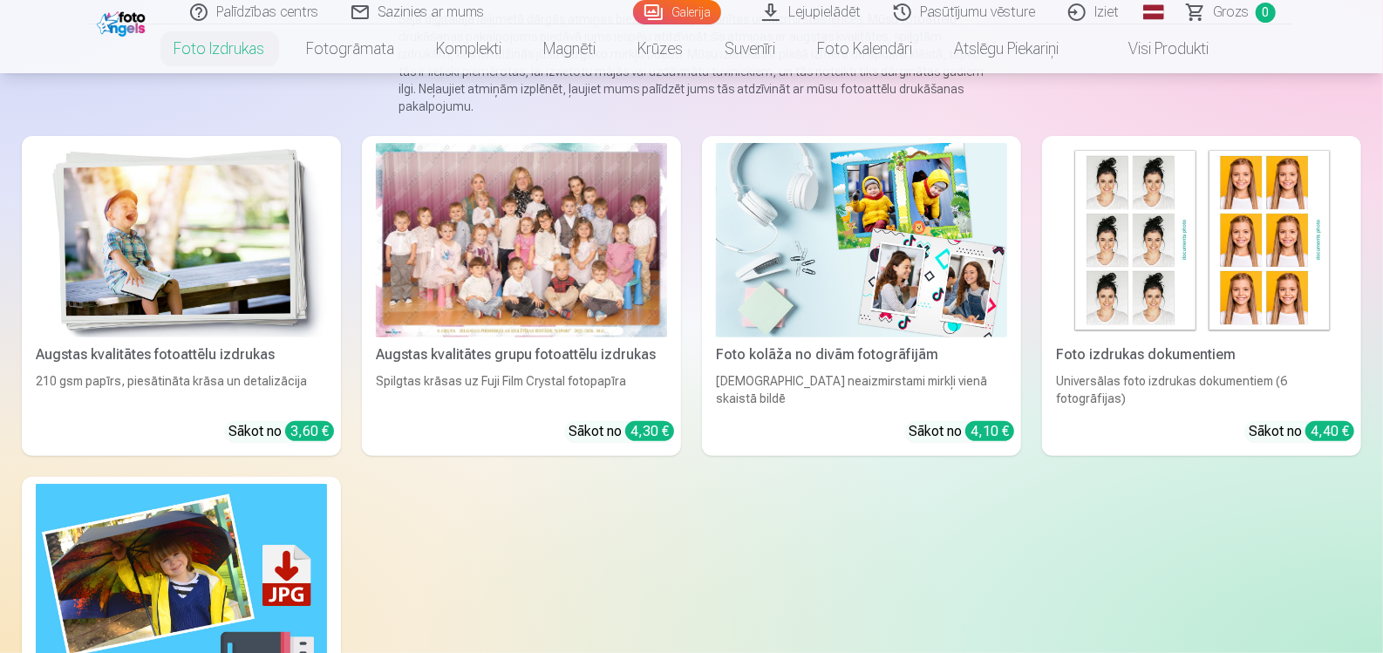
scroll to position [262, 0]
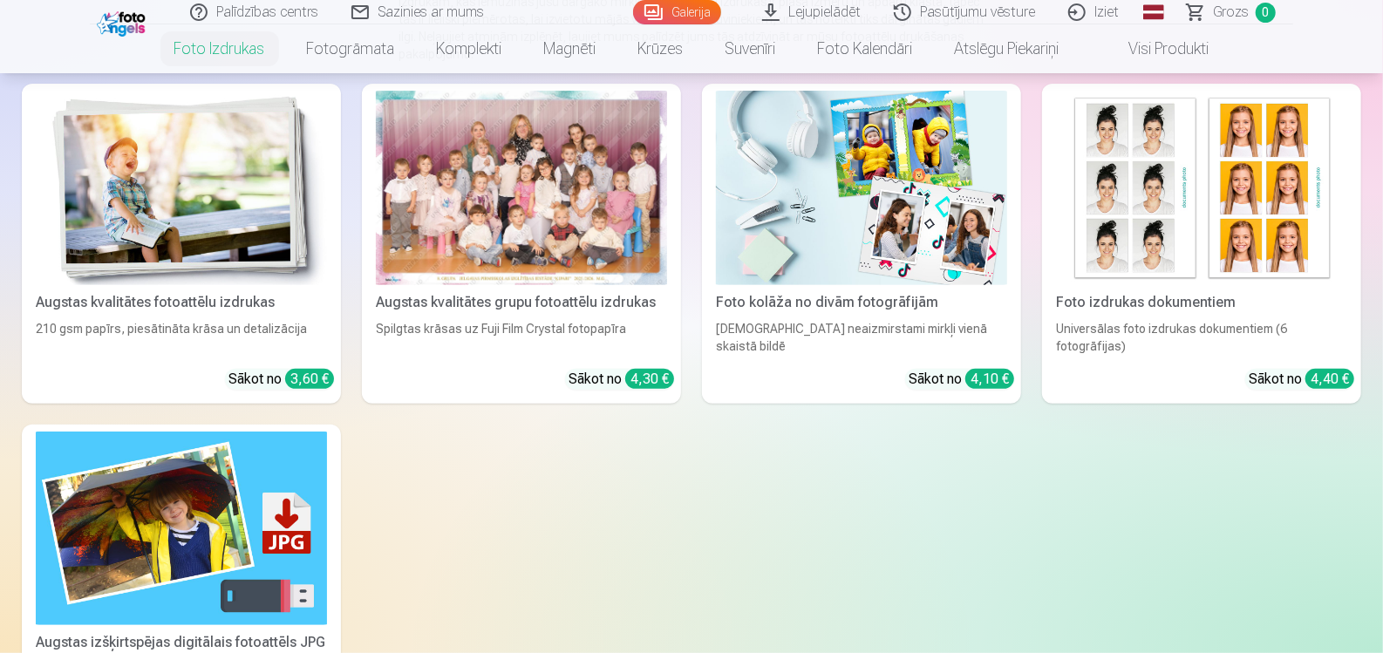
click at [1115, 272] on img at bounding box center [1201, 188] width 291 height 194
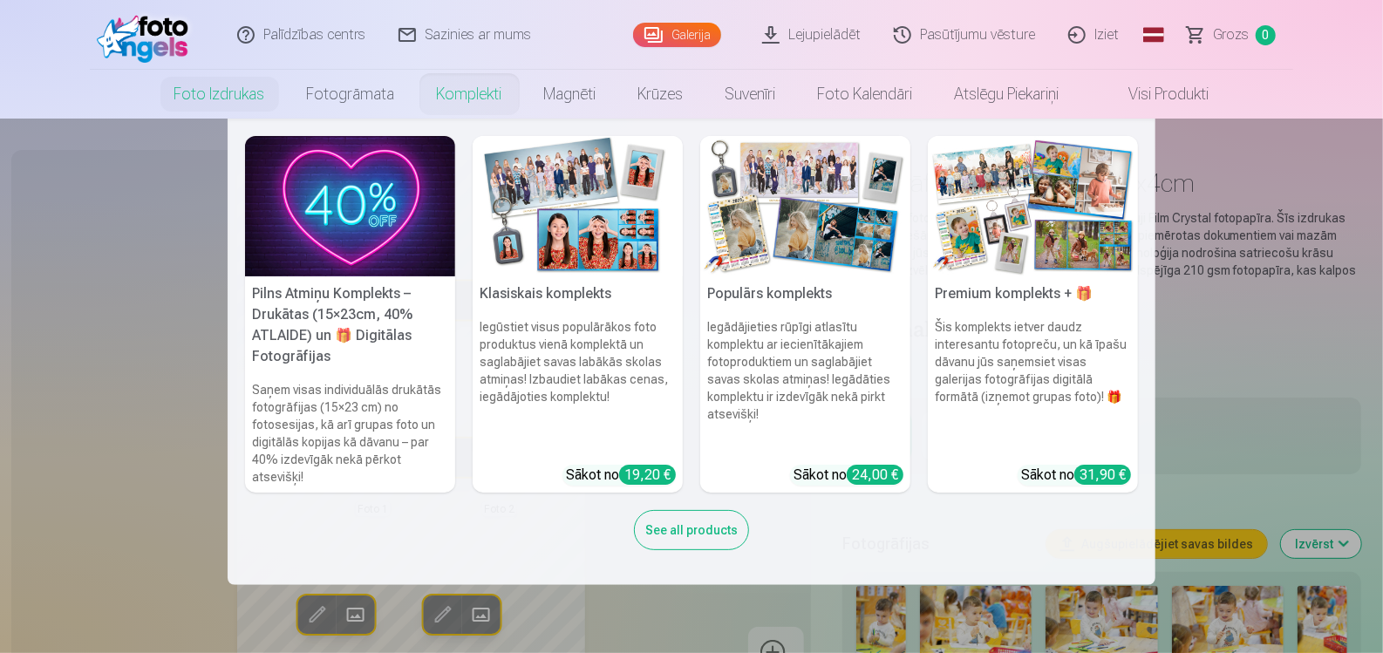
click at [455, 100] on link "Komplekti" at bounding box center [469, 94] width 107 height 49
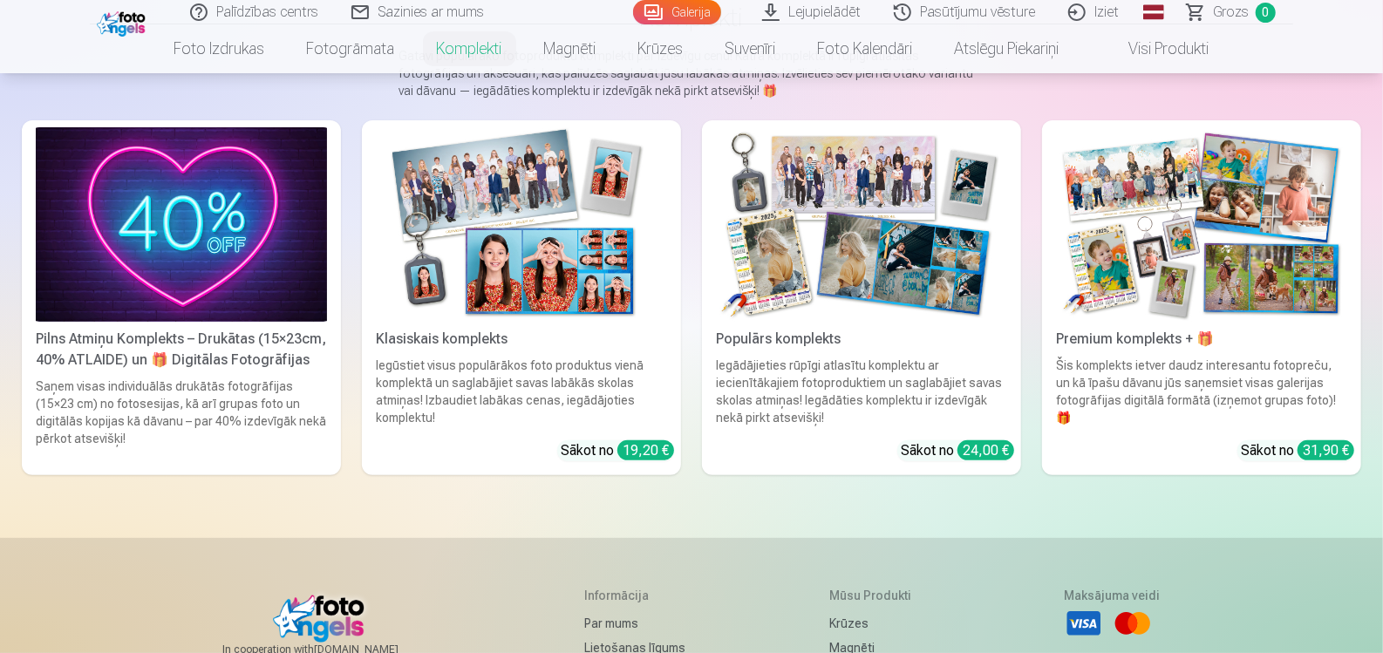
scroll to position [174, 0]
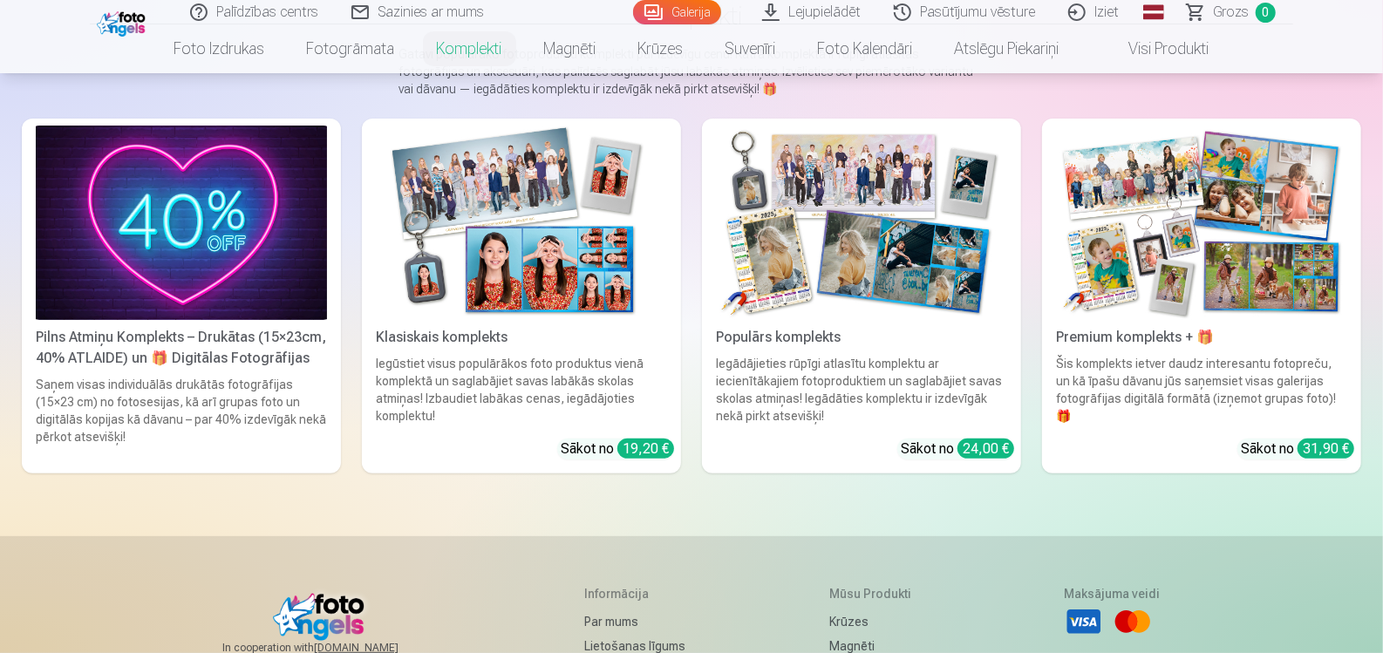
click at [1166, 247] on img at bounding box center [1201, 223] width 291 height 194
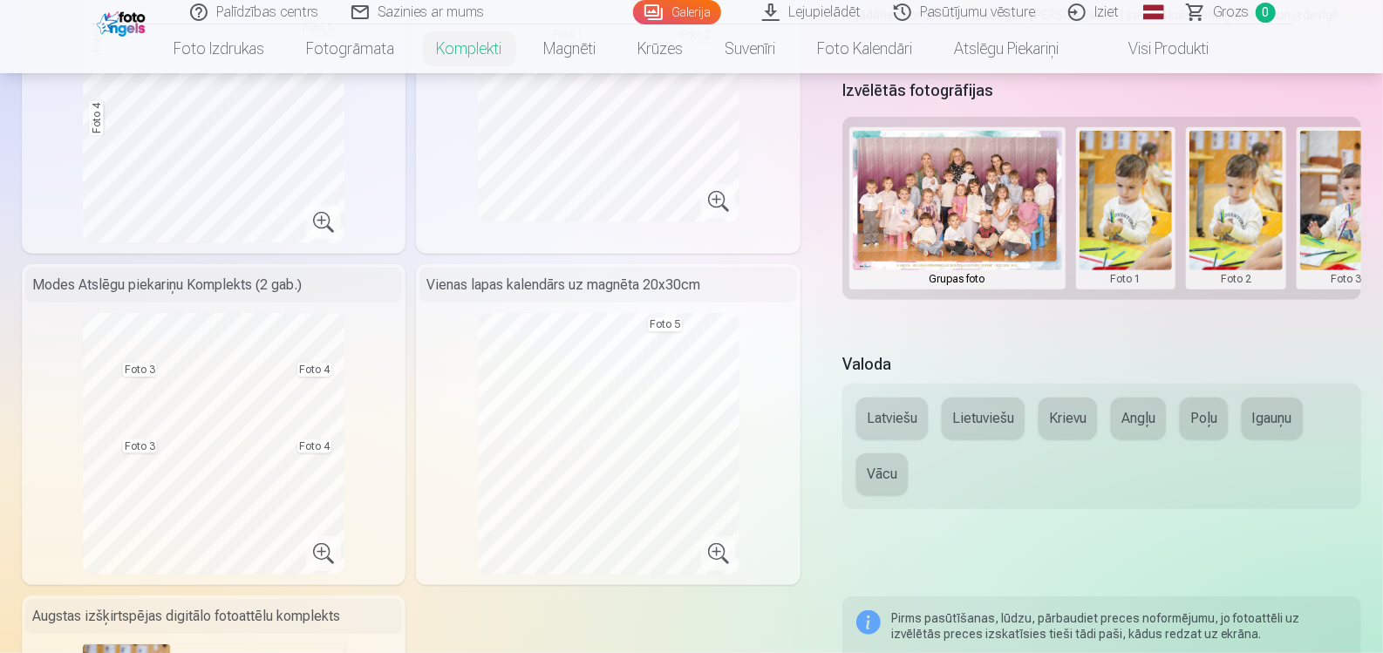
scroll to position [611, 0]
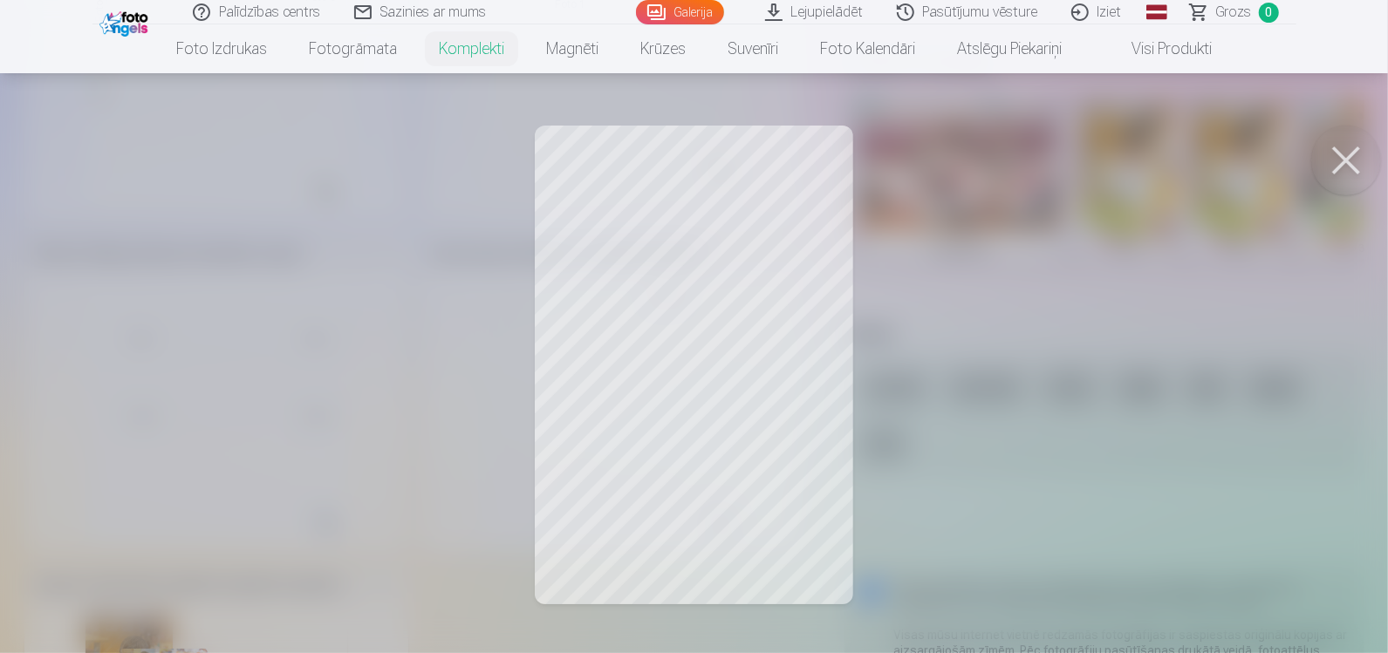
drag, startPoint x: 1351, startPoint y: 153, endPoint x: 1046, endPoint y: 184, distance: 306.9
click at [1351, 153] on button at bounding box center [1346, 161] width 70 height 70
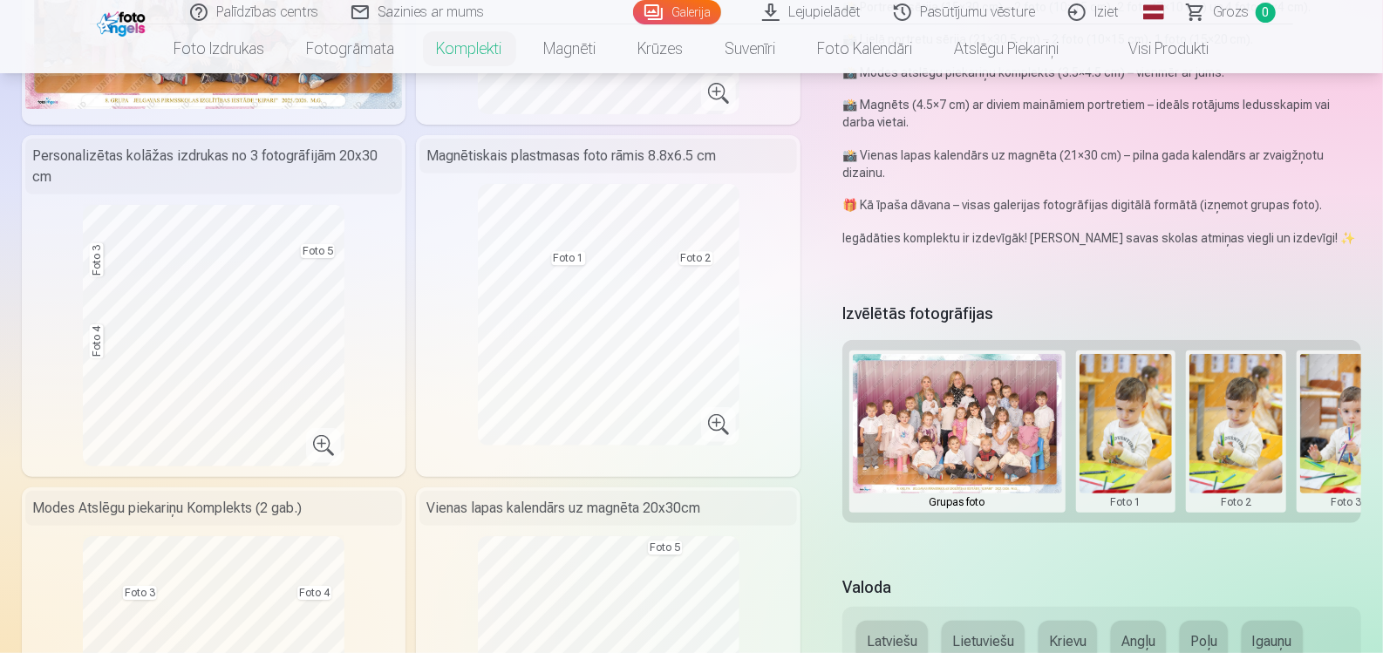
scroll to position [0, 0]
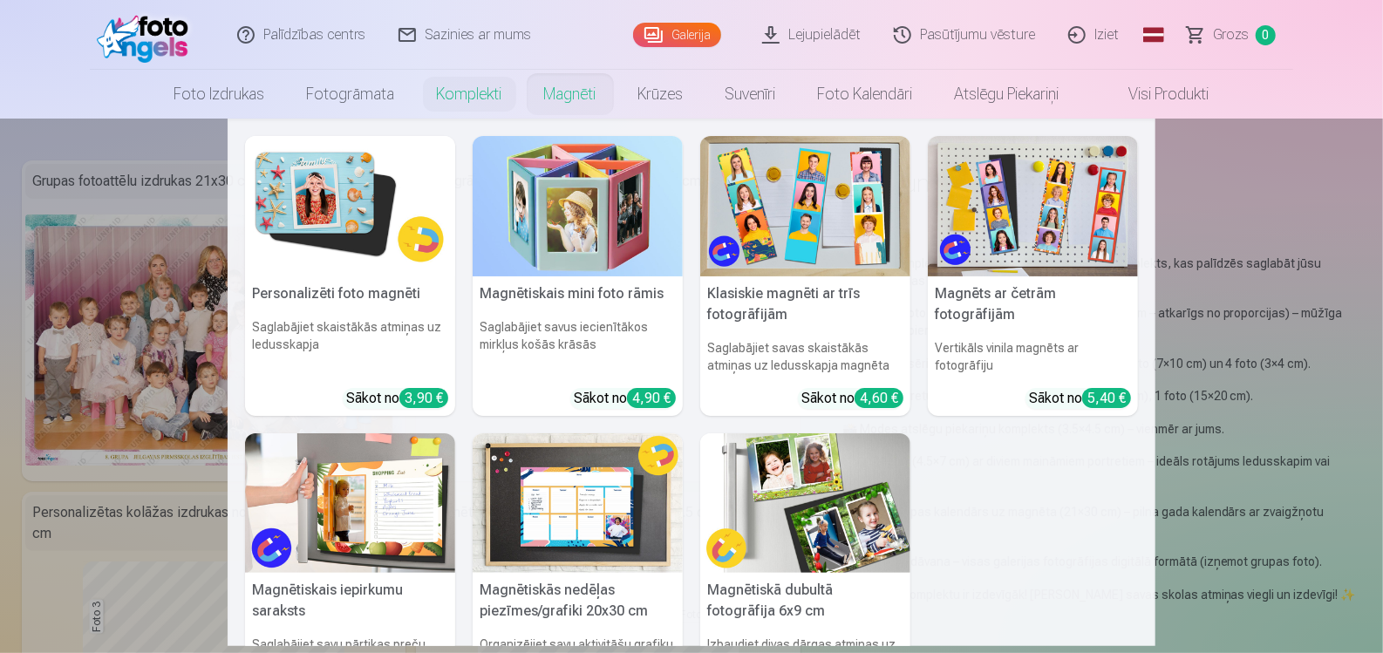
click at [575, 96] on link "Magnēti" at bounding box center [570, 94] width 94 height 49
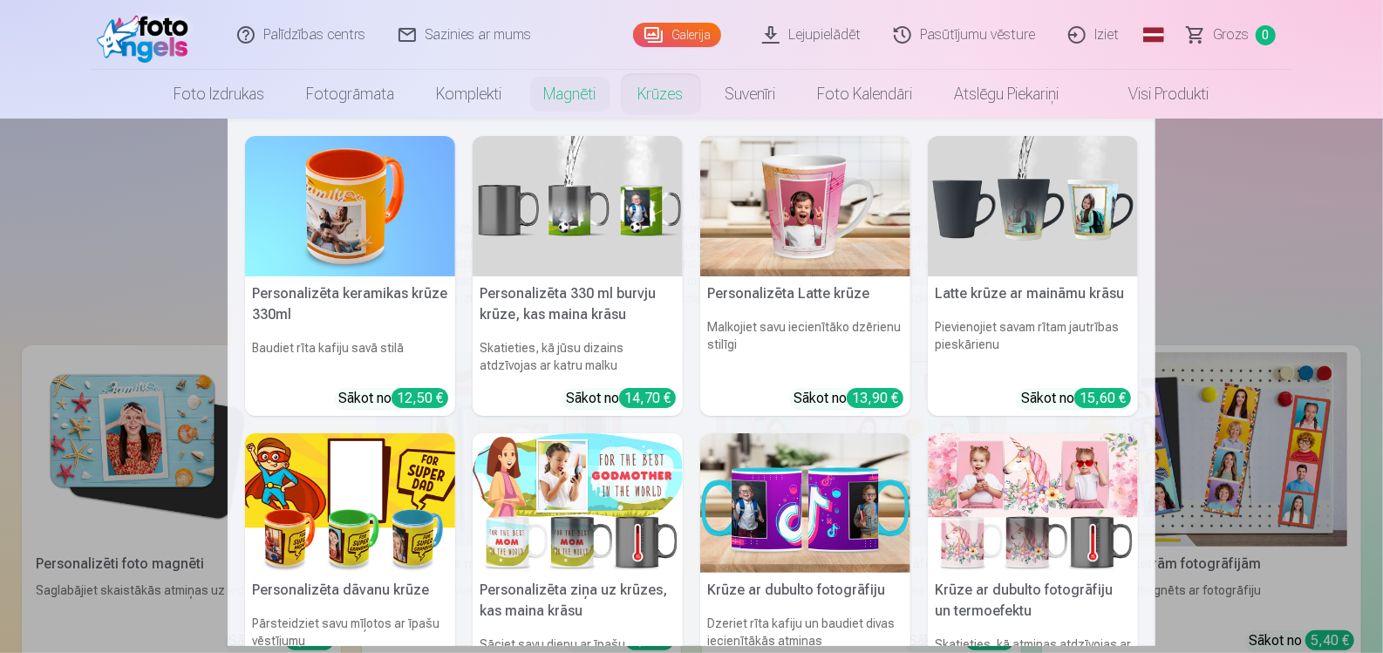
click at [668, 95] on link "Krūzes" at bounding box center [660, 94] width 87 height 49
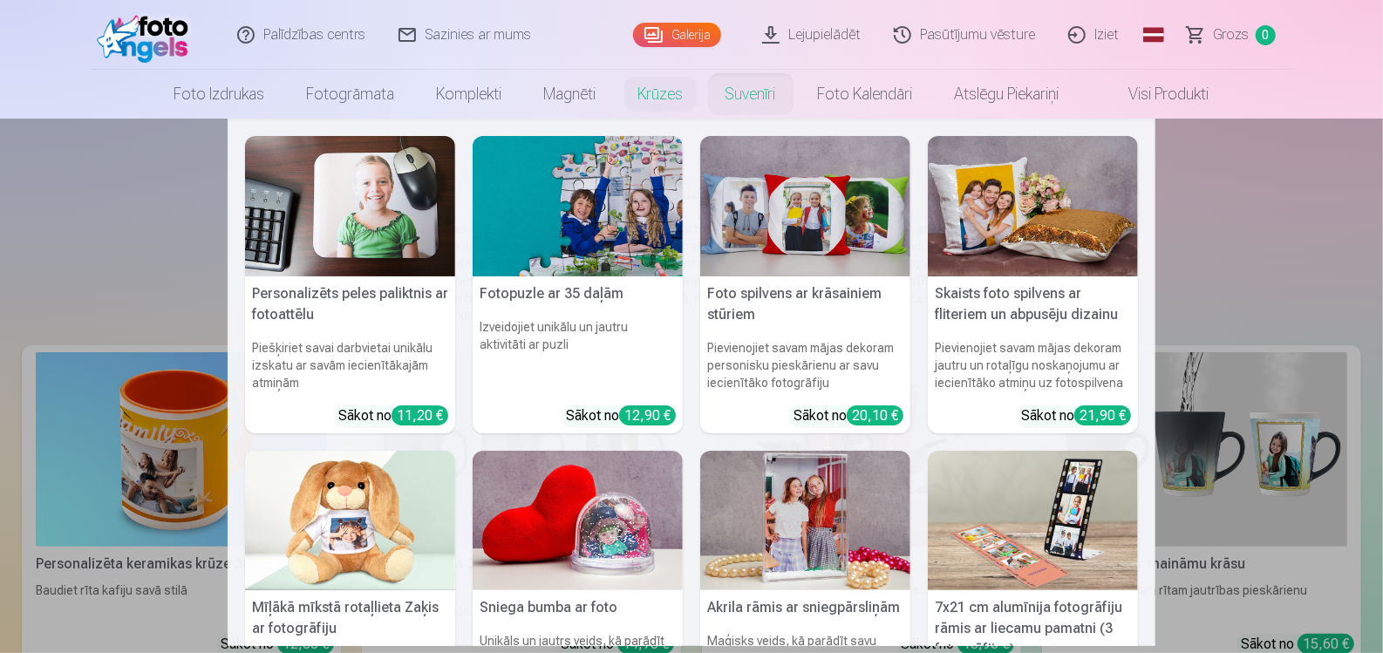
click at [765, 97] on link "Suvenīri" at bounding box center [751, 94] width 92 height 49
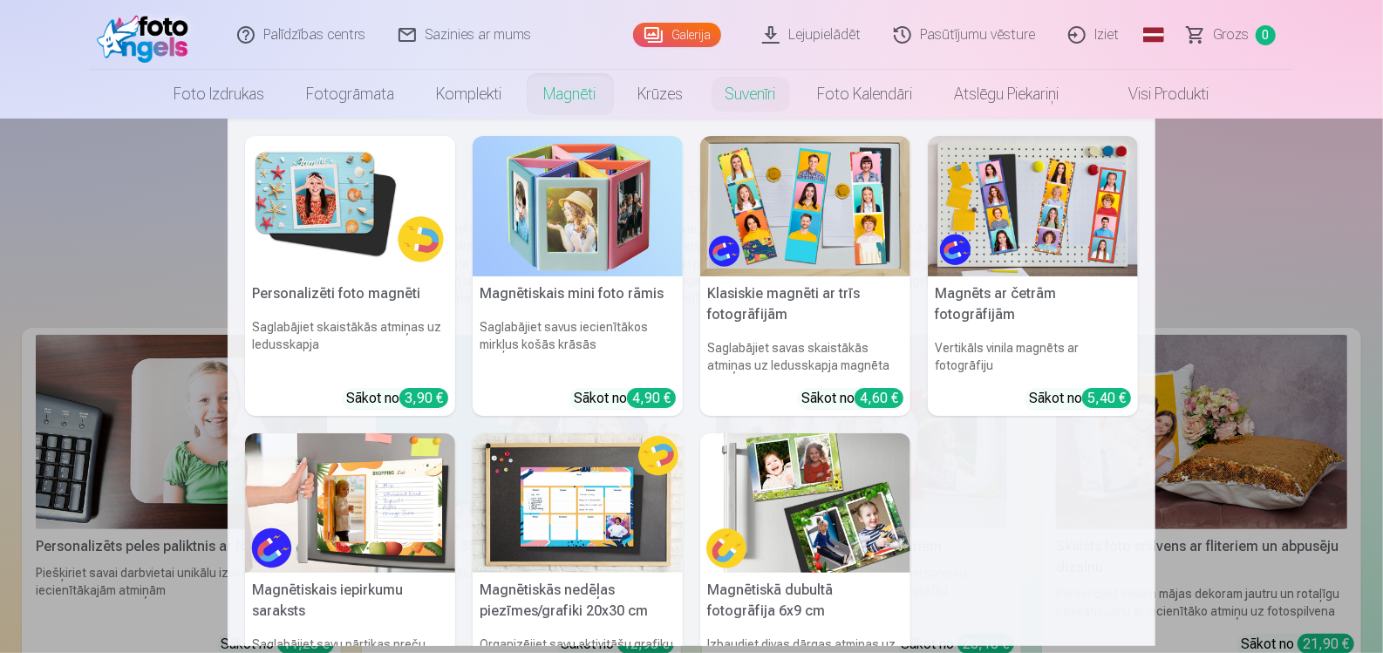
click at [524, 99] on link "Magnēti" at bounding box center [570, 94] width 94 height 49
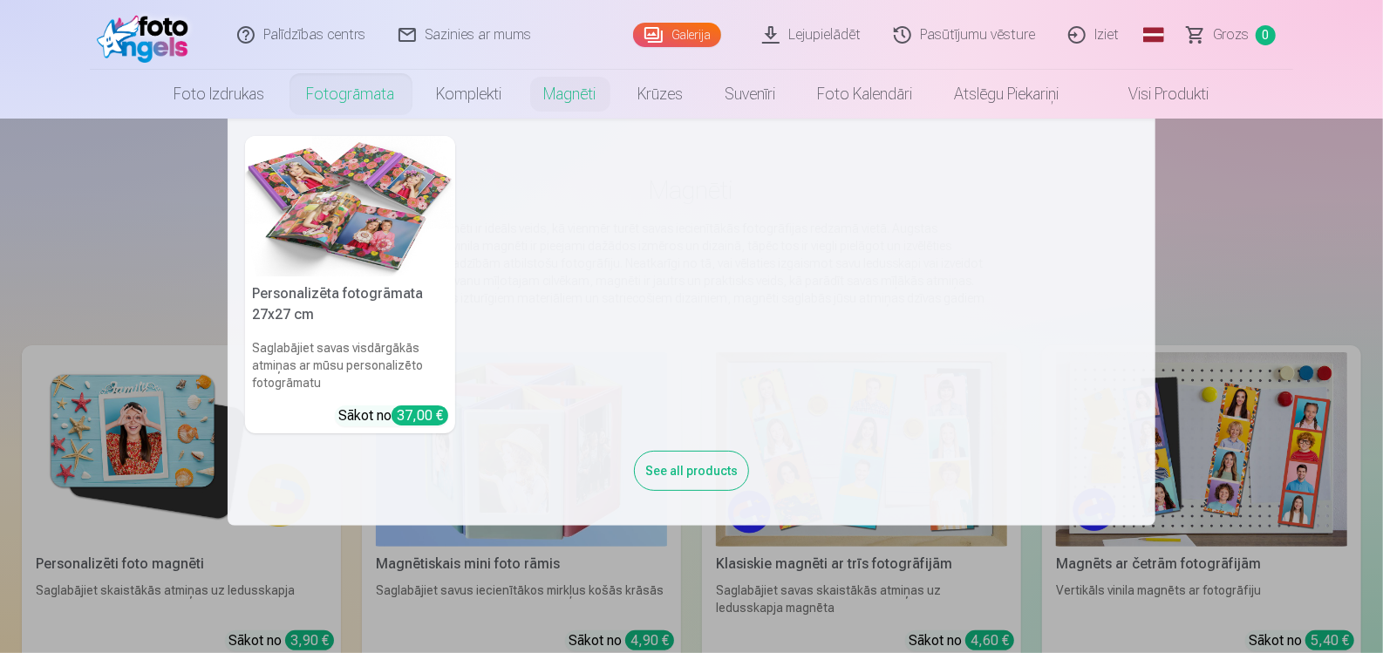
click at [332, 88] on link "Fotogrāmata" at bounding box center [351, 94] width 130 height 49
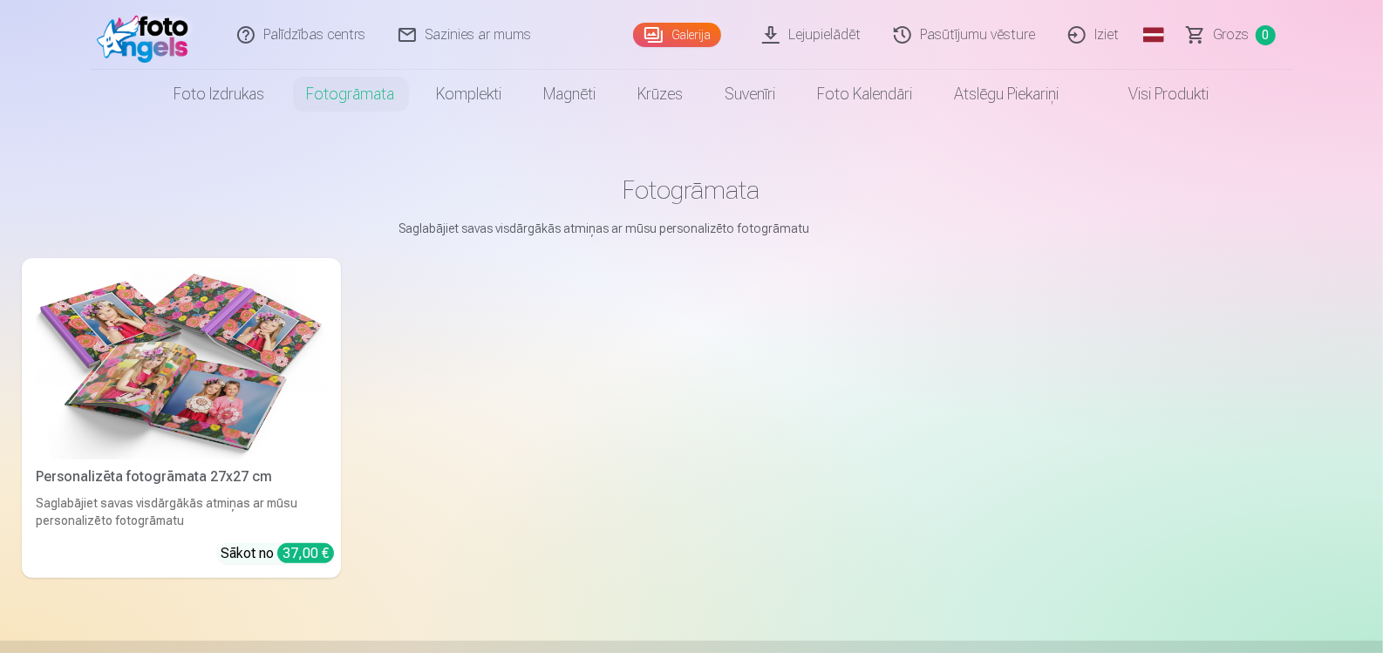
click at [253, 392] on img at bounding box center [181, 362] width 291 height 194
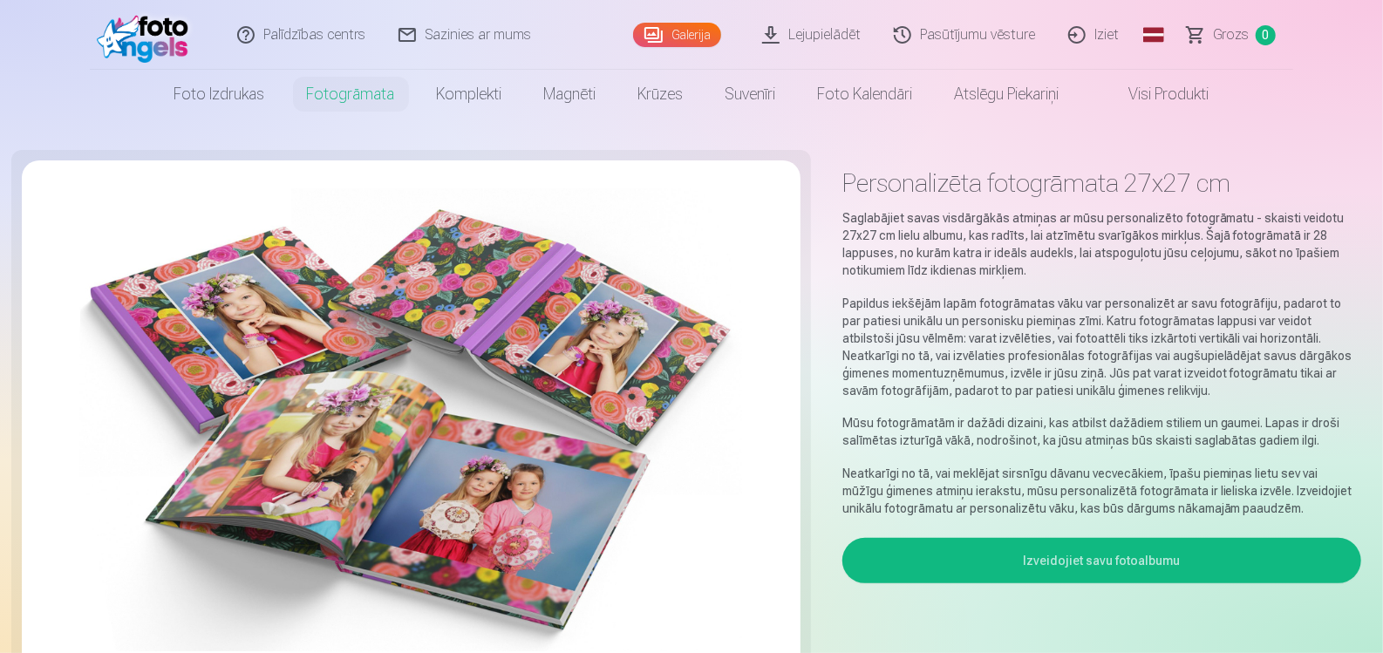
click at [1027, 556] on button "Izveidojiet savu fotoalbumu" at bounding box center [1102, 560] width 519 height 45
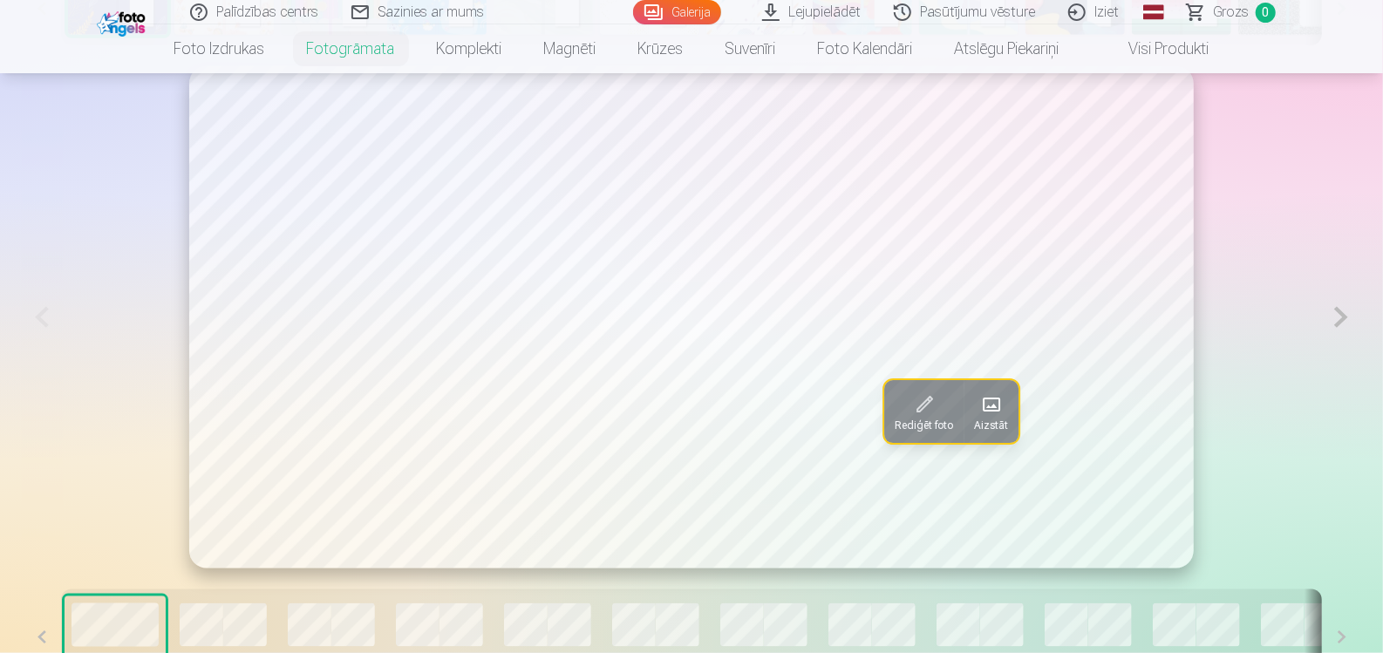
scroll to position [1222, 0]
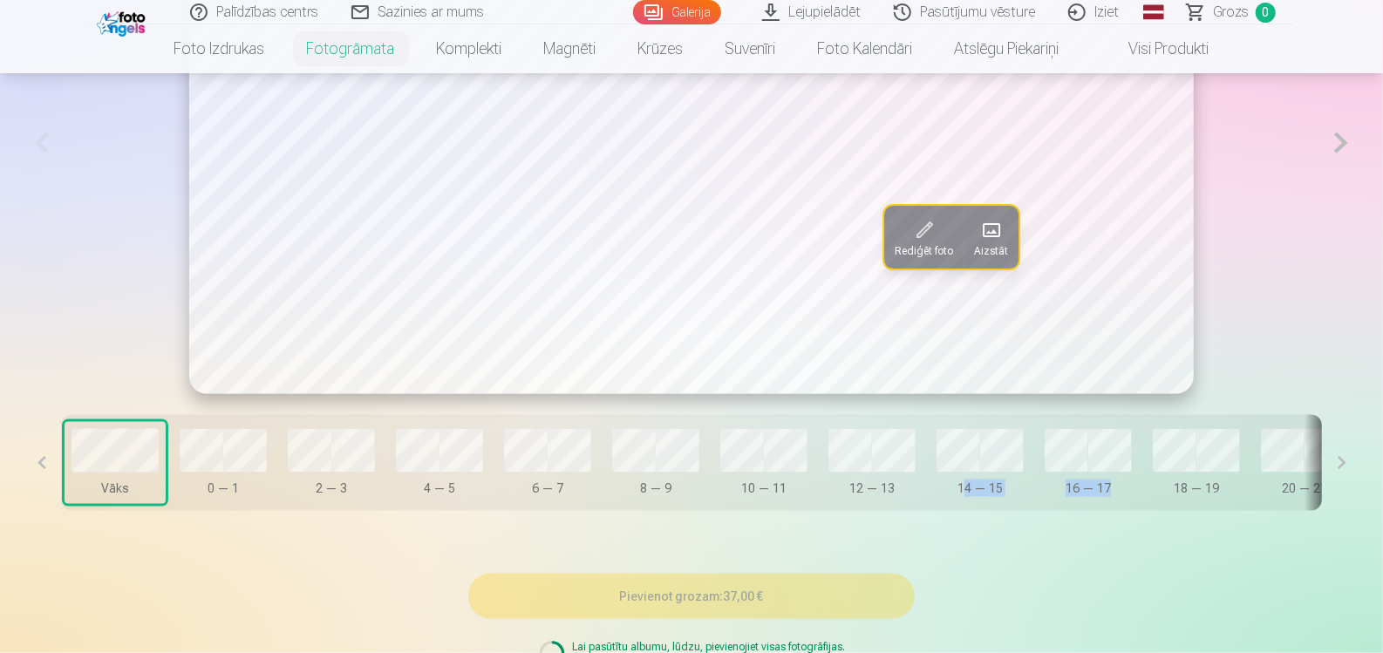
drag, startPoint x: 963, startPoint y: 513, endPoint x: 1116, endPoint y: 508, distance: 152.7
click at [1125, 508] on div "Vāks 0 — 1 2 — 3 4 — 5 6 — 7 8 — 9 10 — 11 12 — 13 14 — 15 16 — 17 18 — 19 20 —…" at bounding box center [691, 463] width 1261 height 96
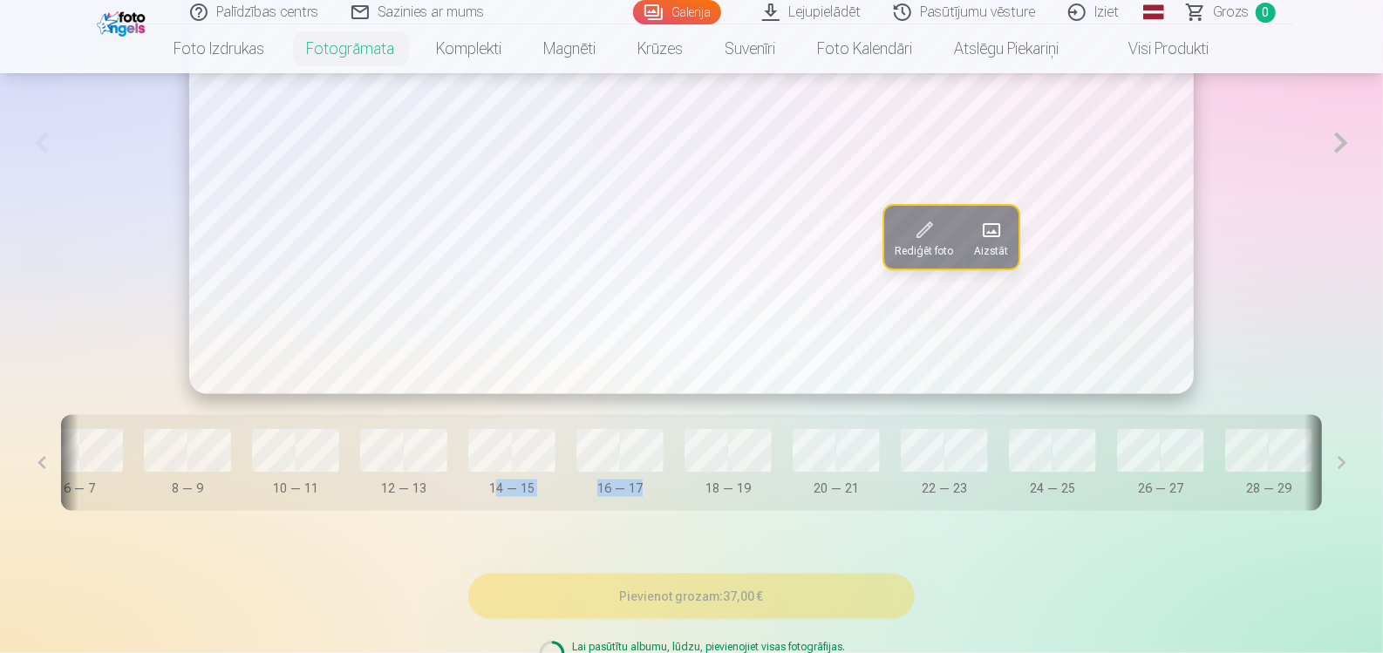
scroll to position [0, 0]
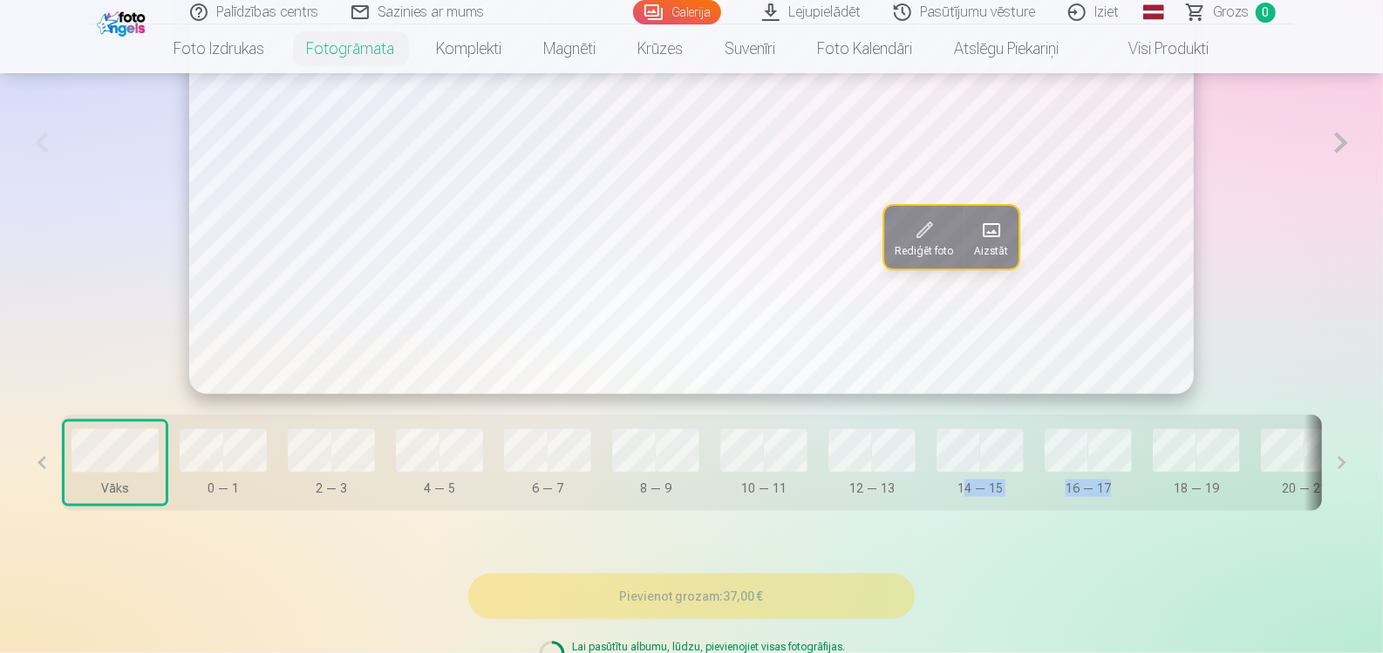
click at [267, 467] on button "0 — 1" at bounding box center [223, 463] width 101 height 82
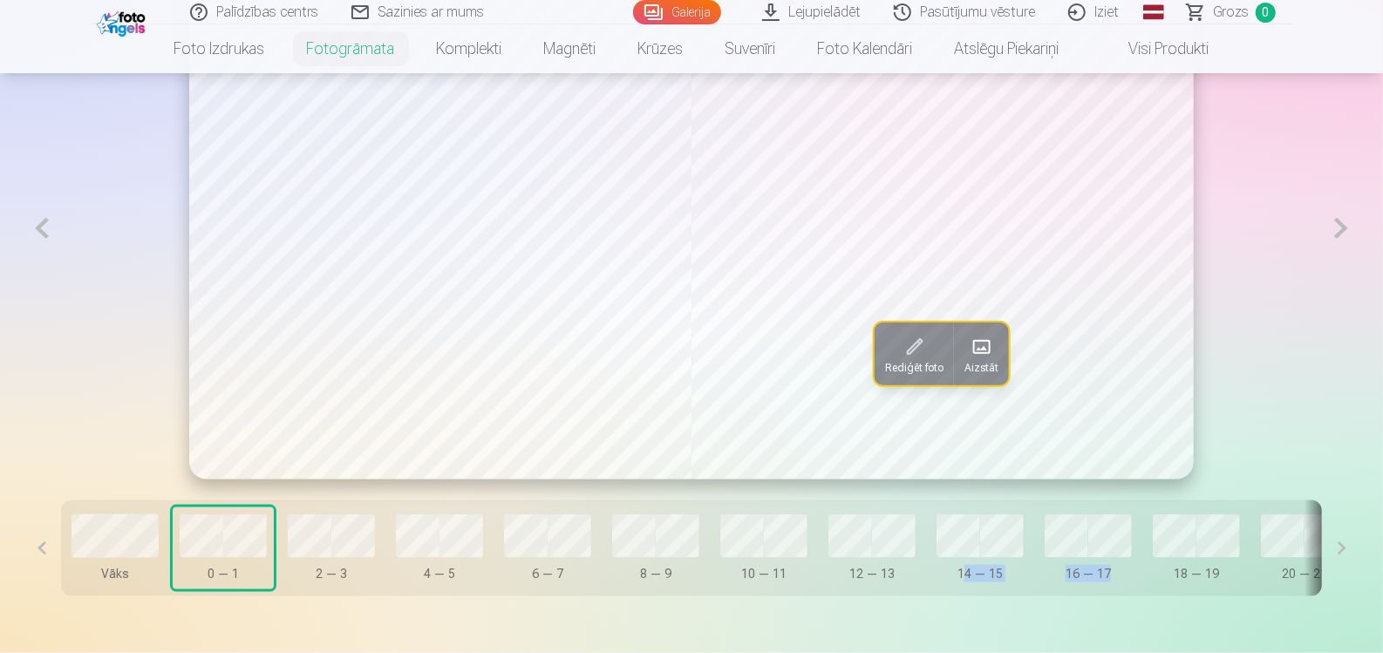
scroll to position [1135, 0]
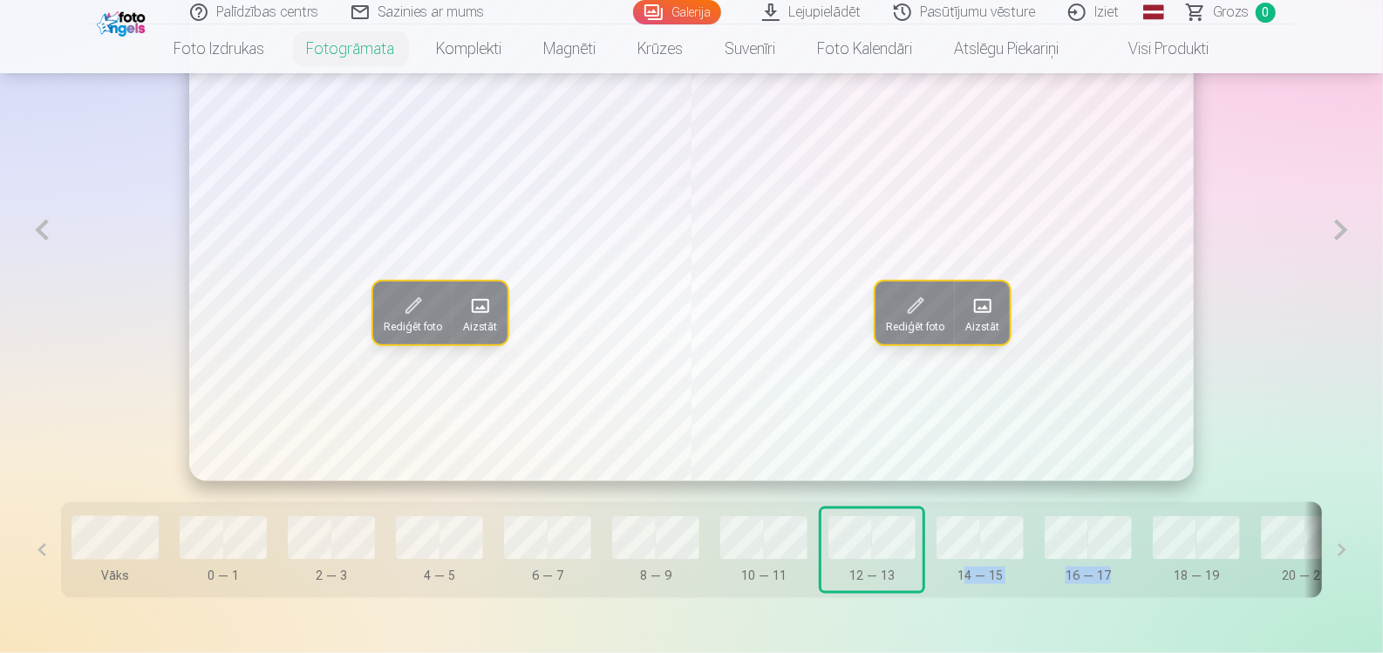
click at [714, 539] on button "10 — 11" at bounding box center [763, 550] width 101 height 82
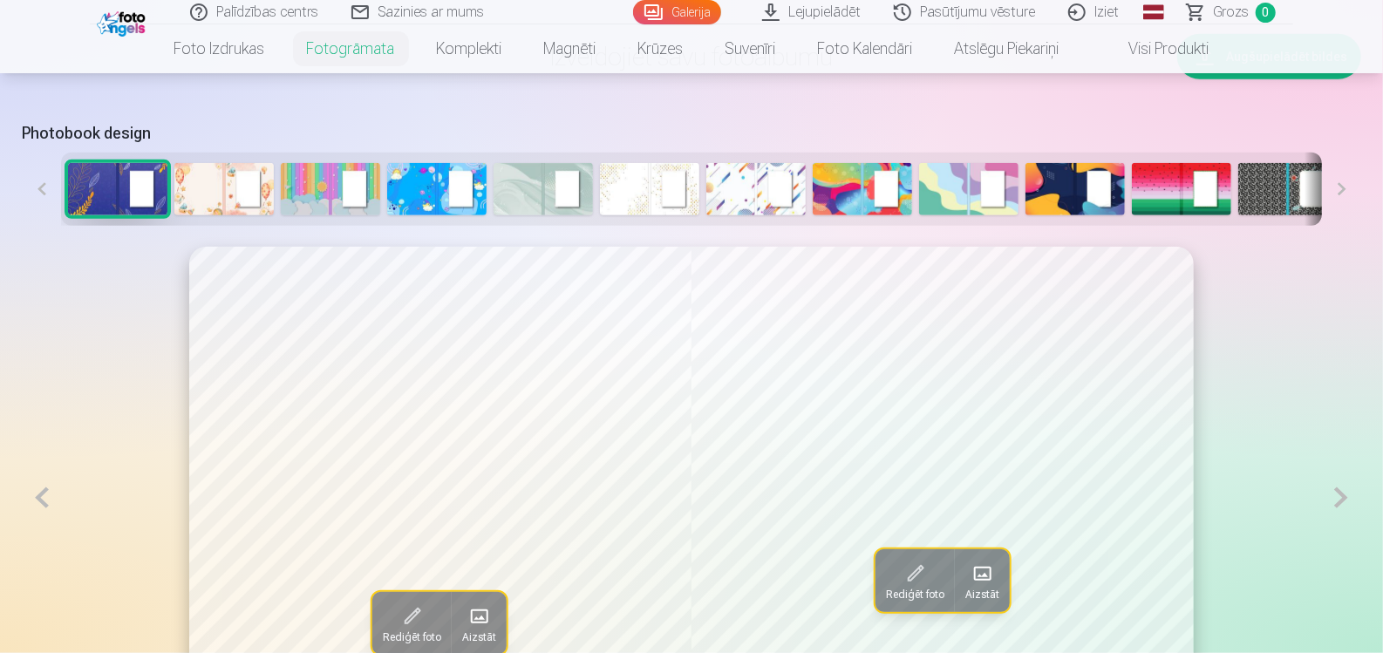
scroll to position [786, 0]
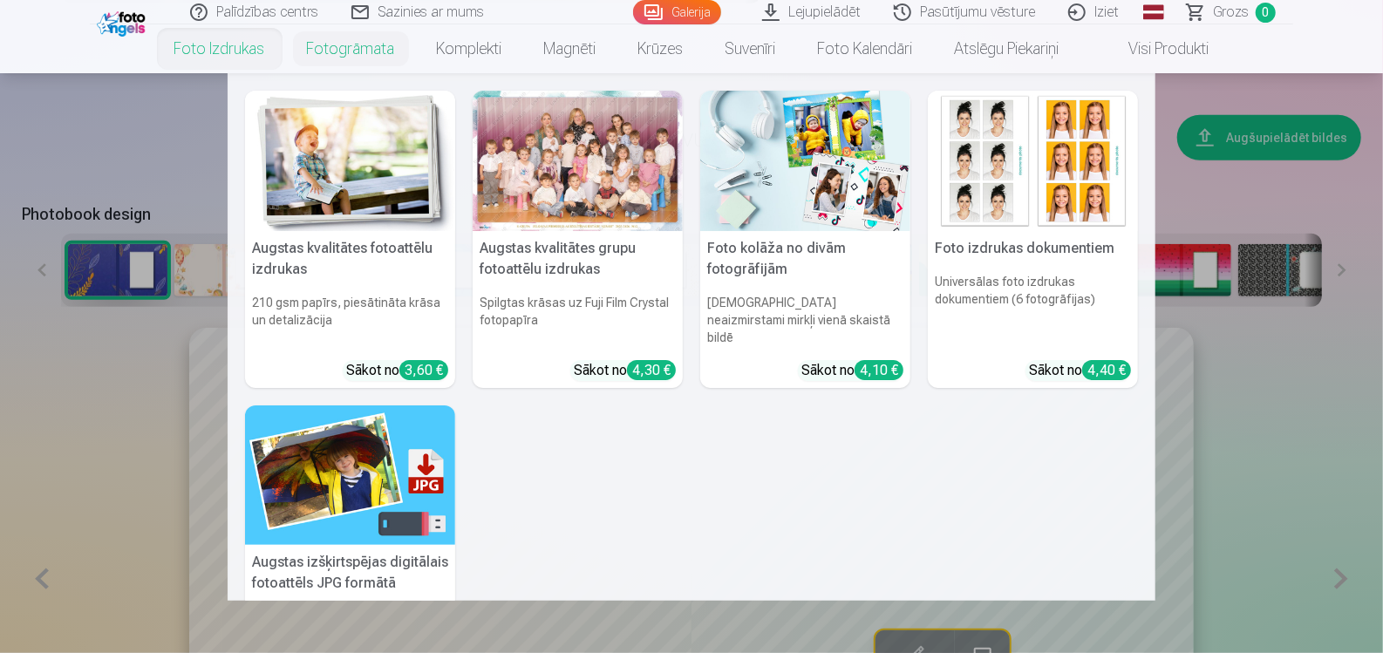
click at [234, 57] on link "Foto izdrukas" at bounding box center [220, 48] width 133 height 49
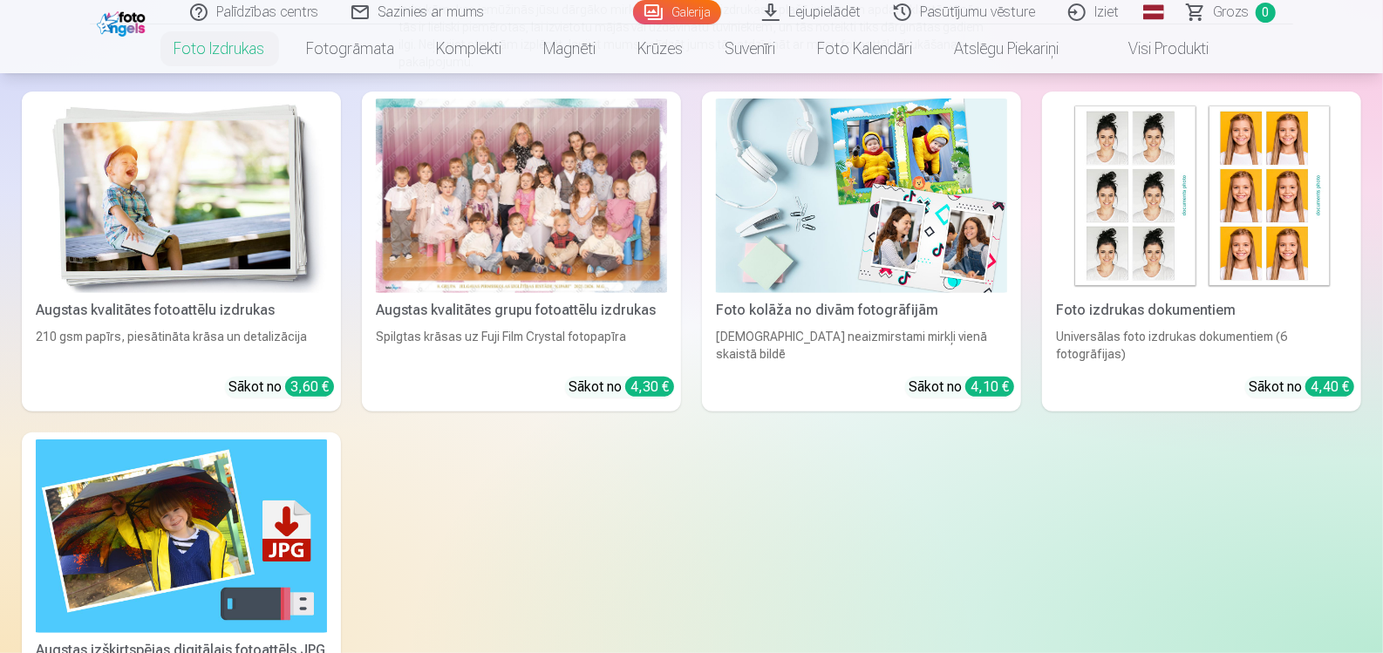
scroll to position [436, 0]
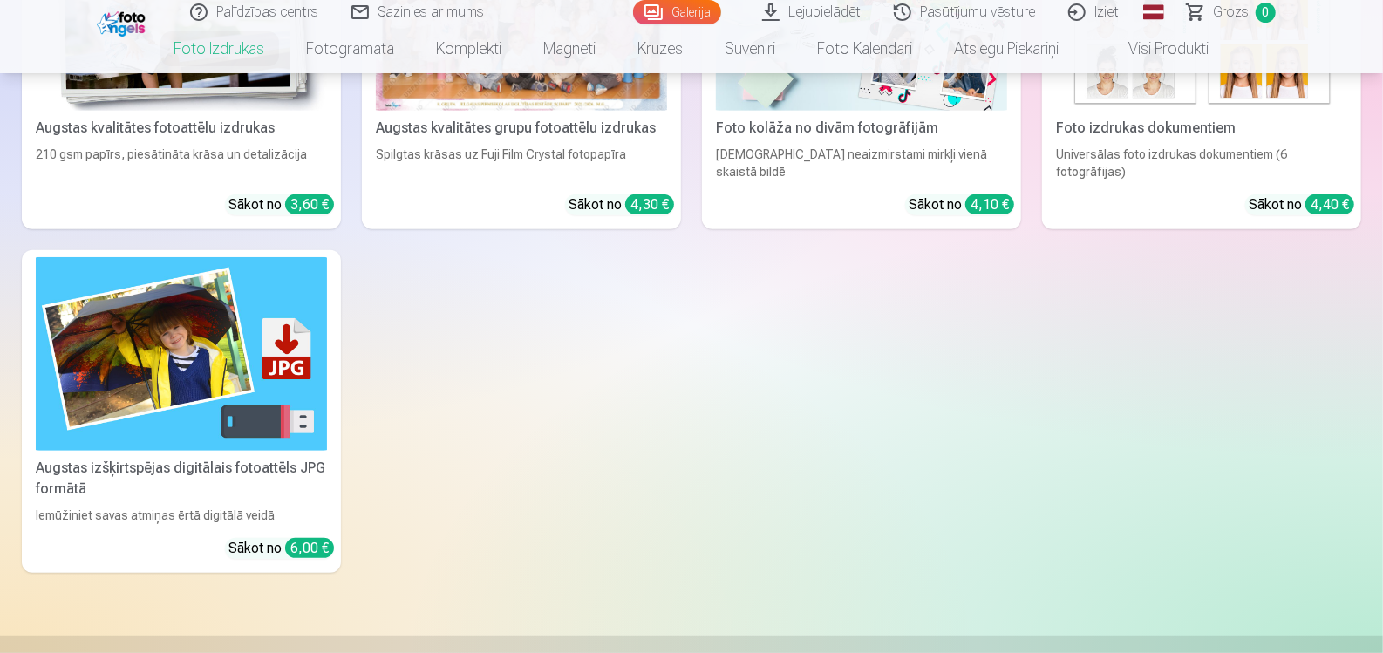
click at [278, 423] on img at bounding box center [181, 354] width 291 height 194
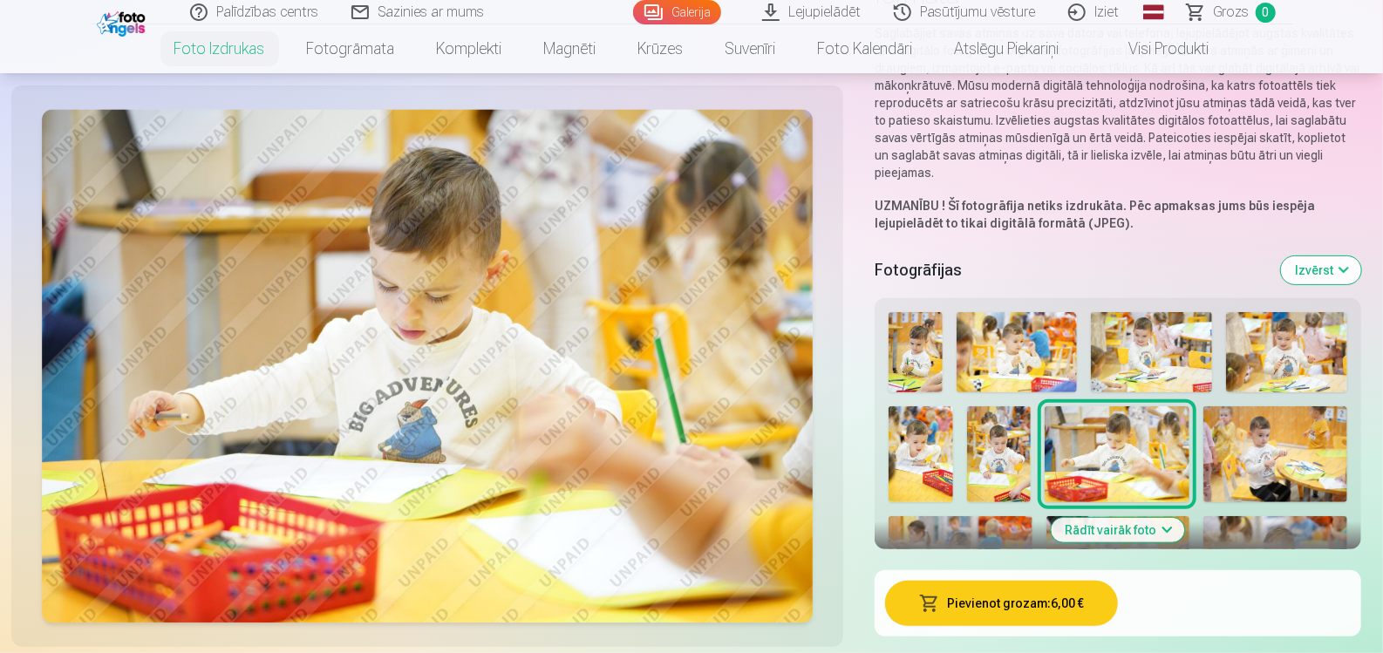
scroll to position [262, 0]
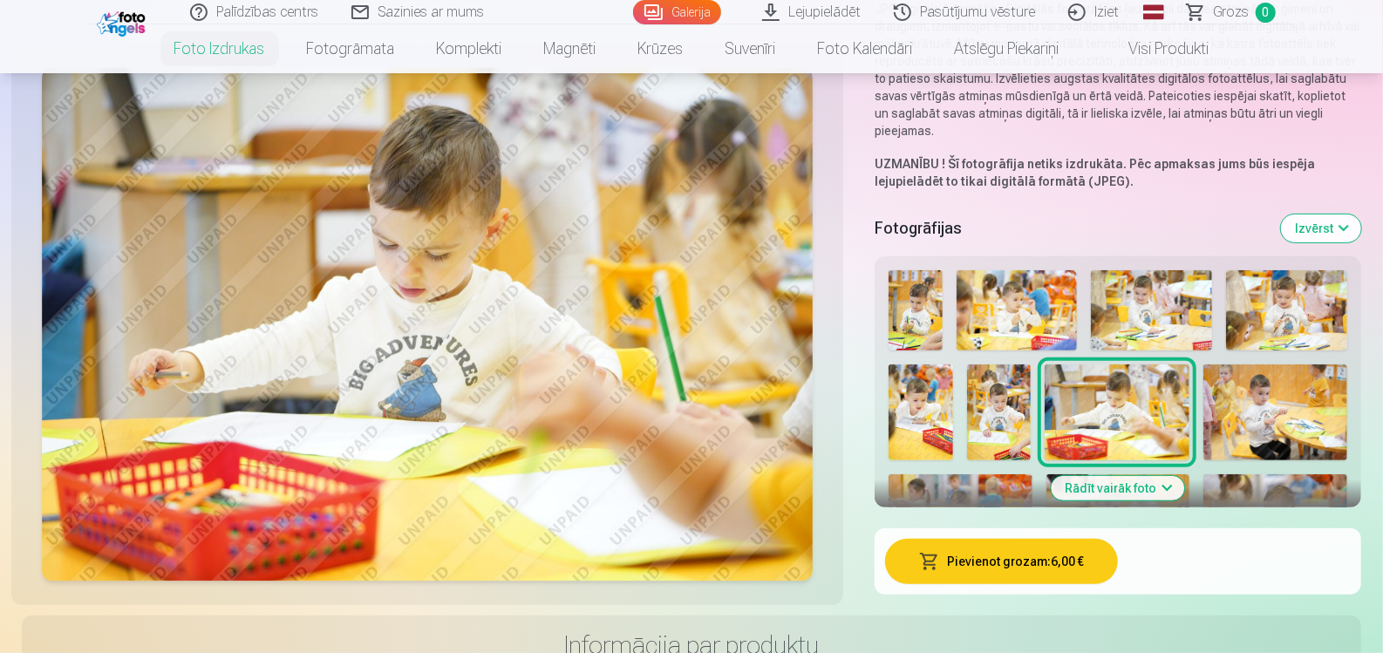
click at [1117, 488] on button "Rādīt vairāk foto" at bounding box center [1118, 488] width 133 height 24
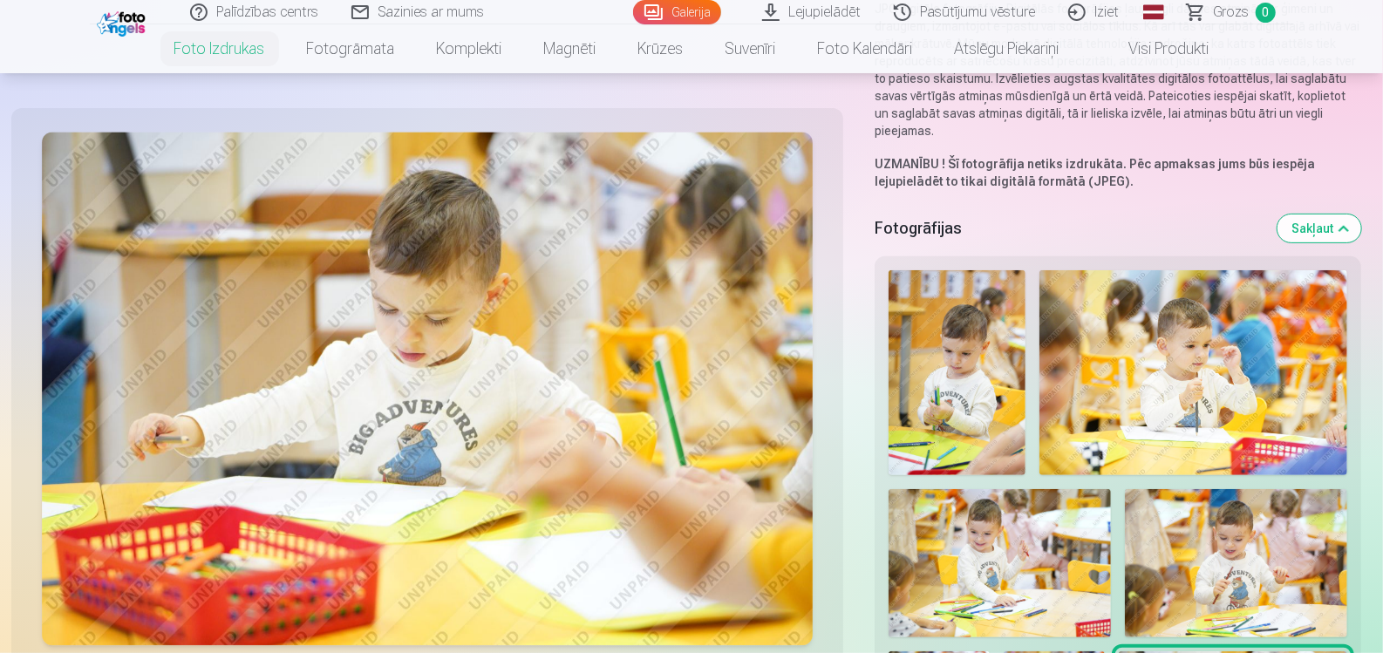
click at [939, 370] on img at bounding box center [957, 372] width 137 height 205
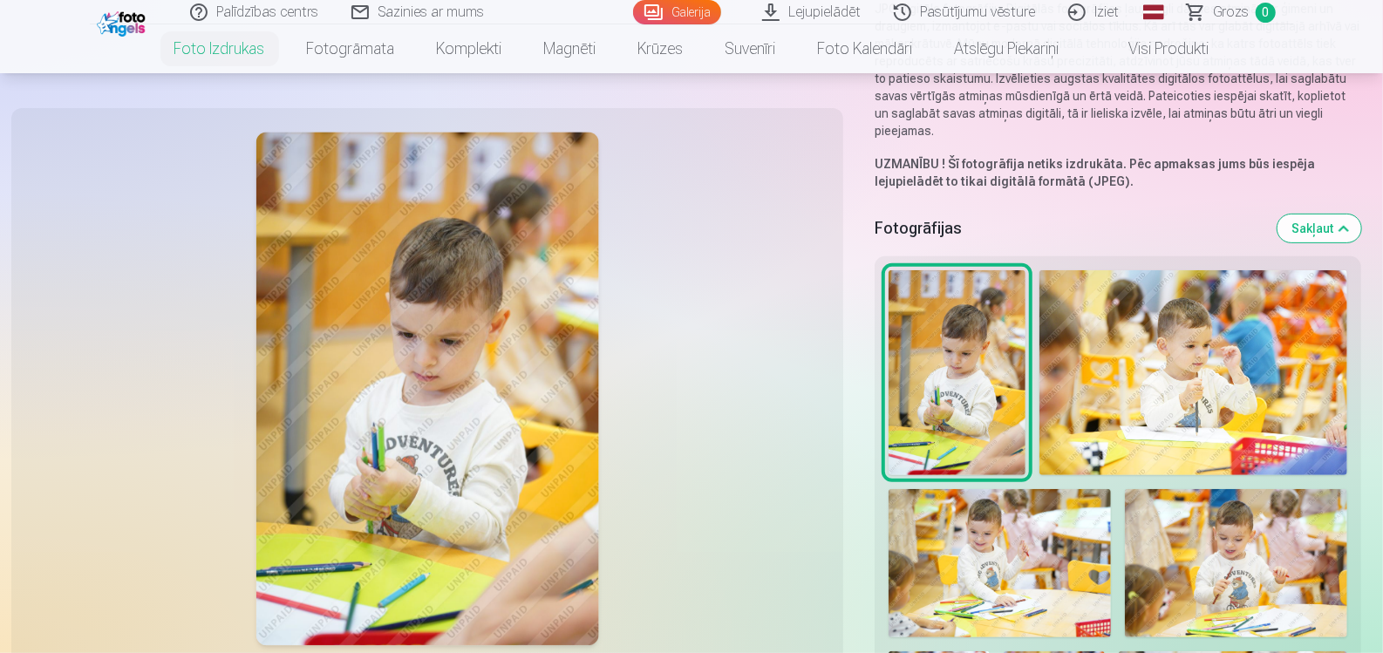
click at [1101, 373] on img at bounding box center [1194, 372] width 308 height 205
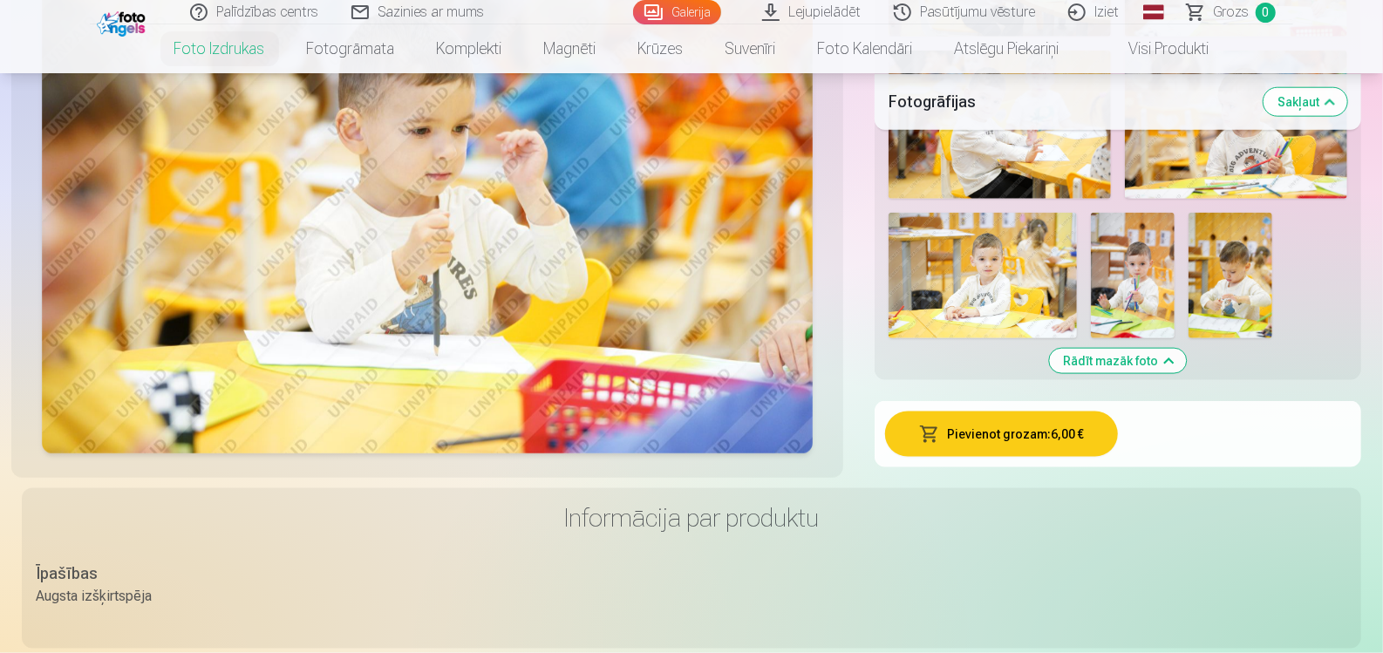
scroll to position [1221, 0]
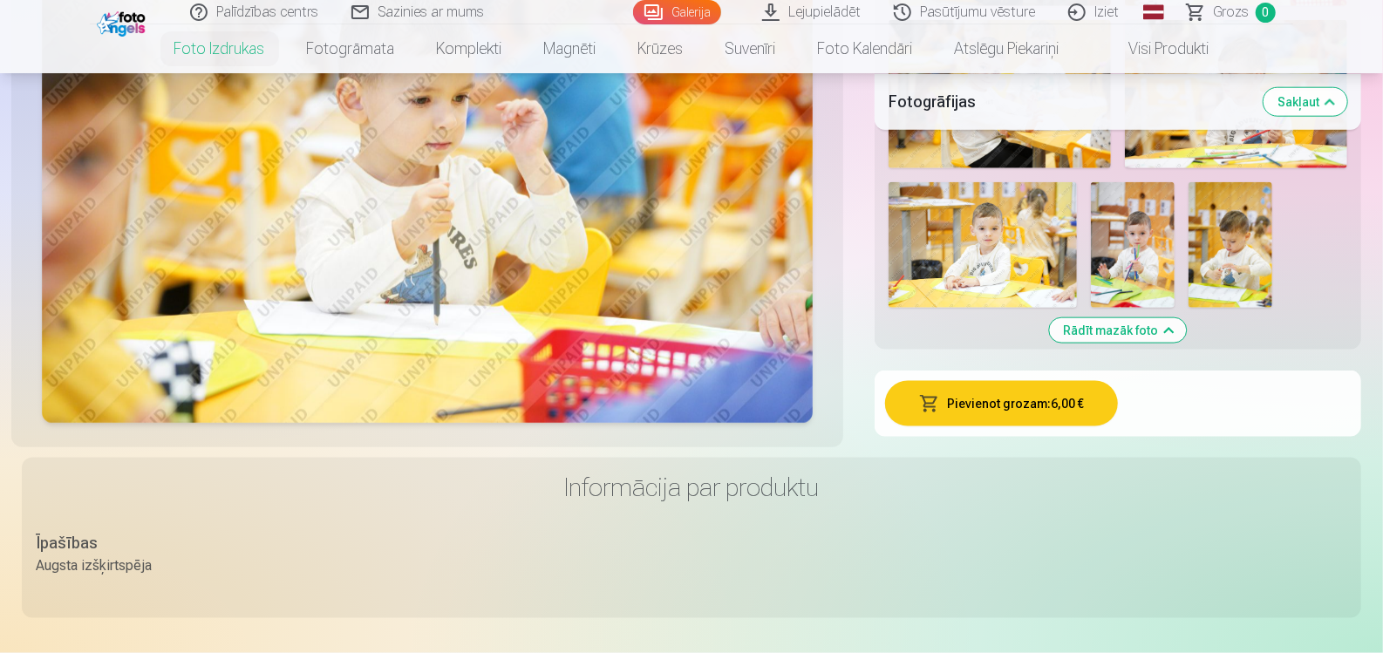
click at [1013, 290] on img at bounding box center [983, 245] width 188 height 126
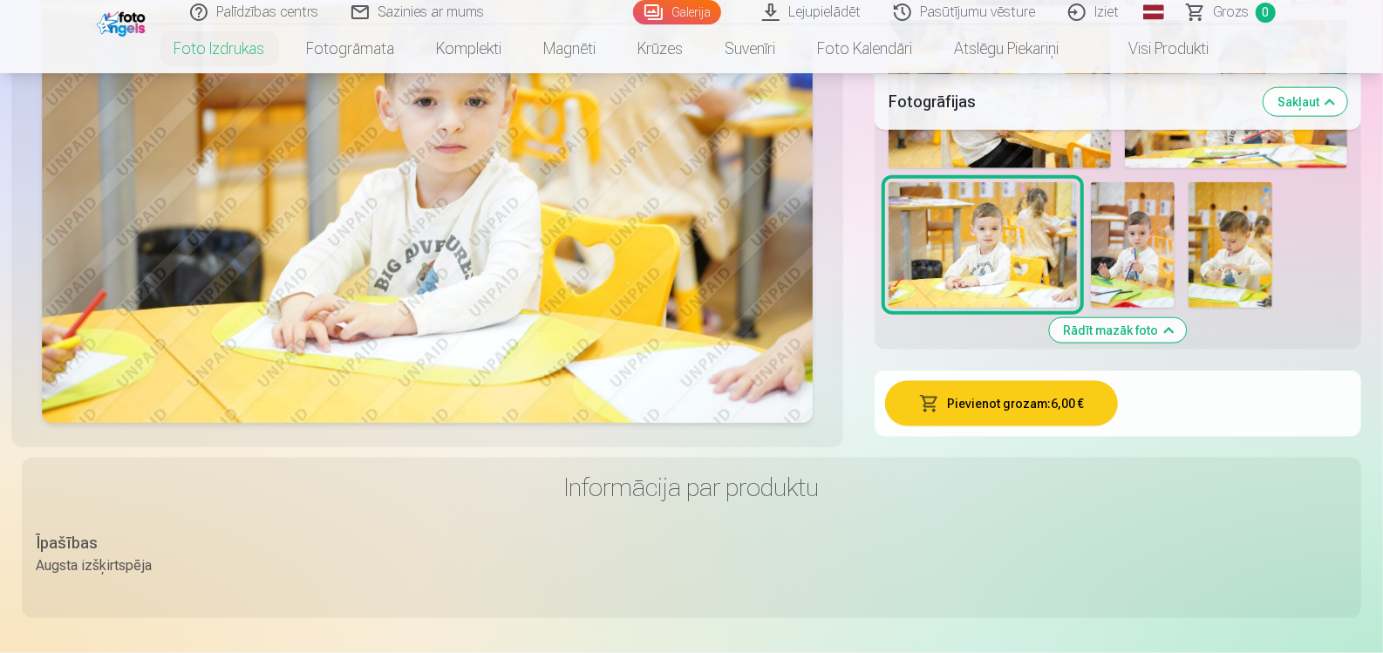
click at [1138, 271] on img at bounding box center [1133, 245] width 84 height 126
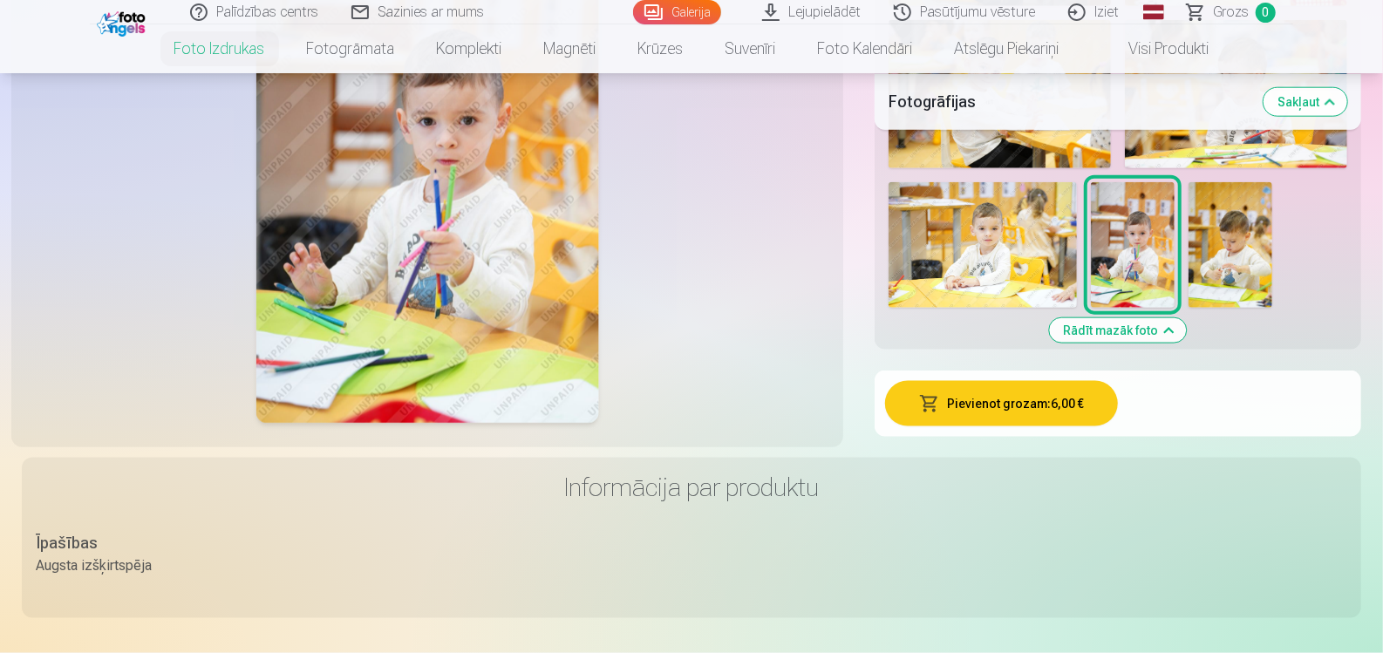
click at [1218, 269] on img at bounding box center [1231, 245] width 84 height 126
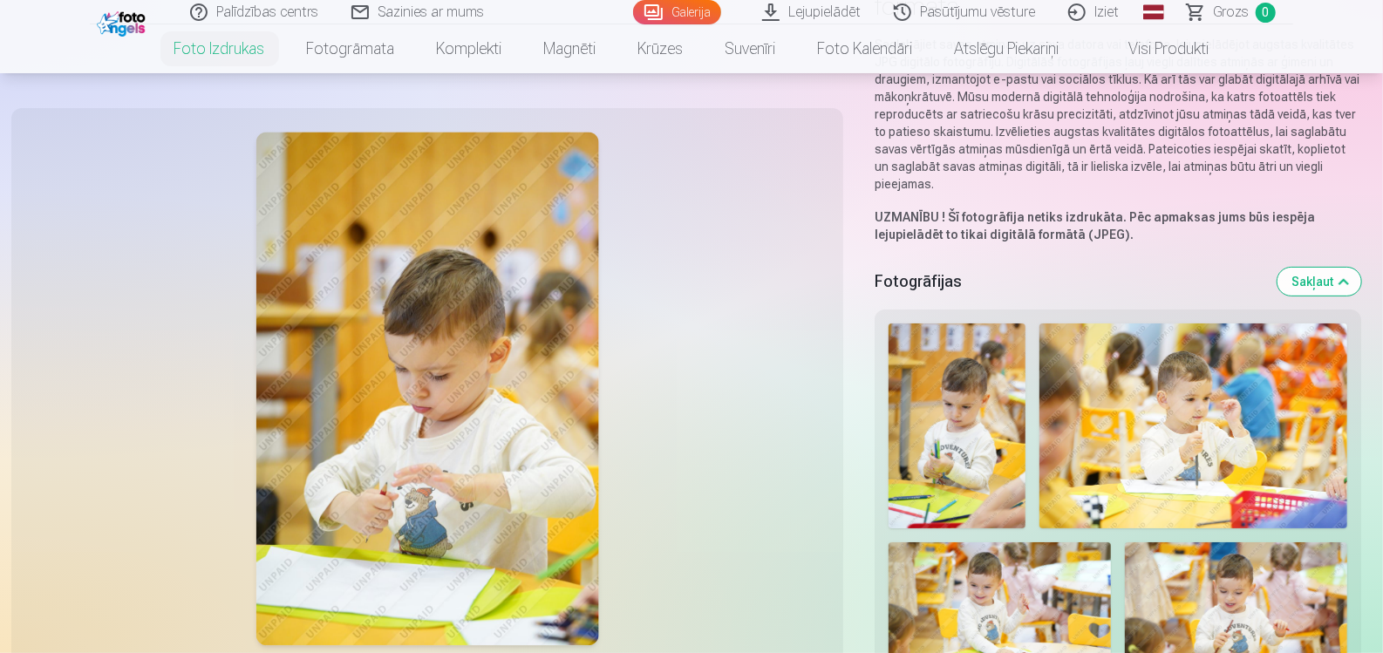
scroll to position [174, 0]
